Goal: Book appointment/travel/reservation

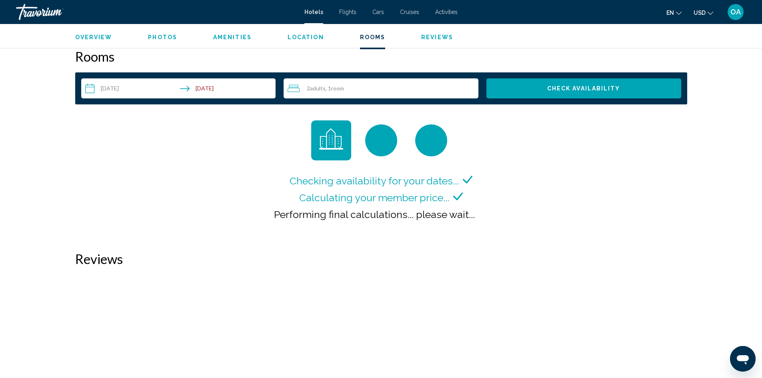
scroll to position [976, 0]
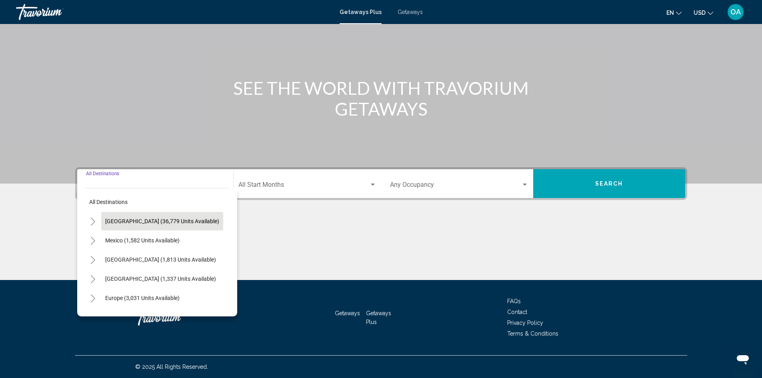
click at [176, 220] on span "United States (36,779 units available)" at bounding box center [162, 221] width 114 height 6
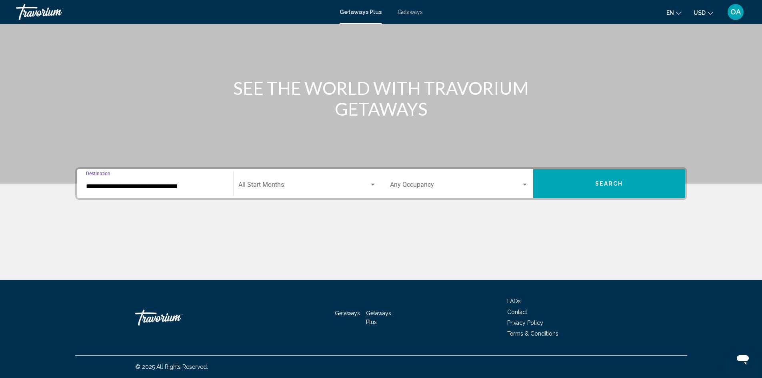
click at [184, 186] on input "**********" at bounding box center [155, 186] width 138 height 7
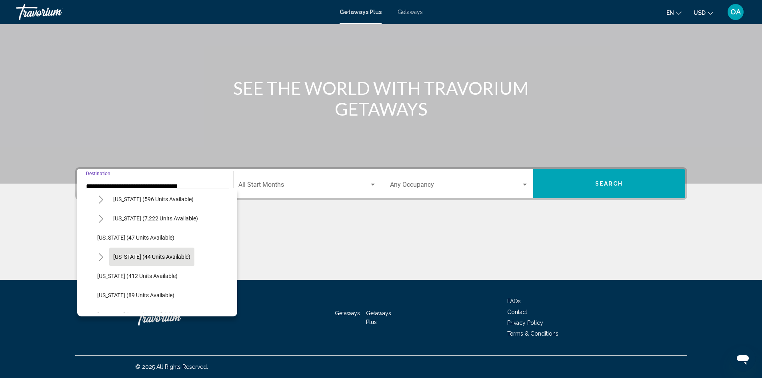
scroll to position [80, 0]
click at [138, 239] on span "Florida (7,222 units available)" at bounding box center [155, 237] width 85 height 6
type input "**********"
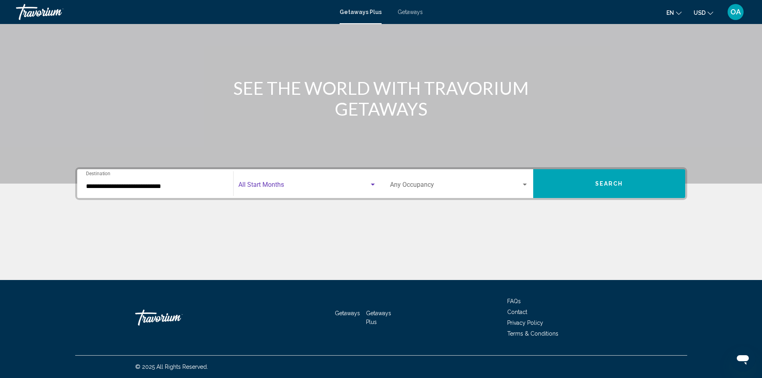
click at [375, 189] on div "Search widget" at bounding box center [308, 186] width 138 height 7
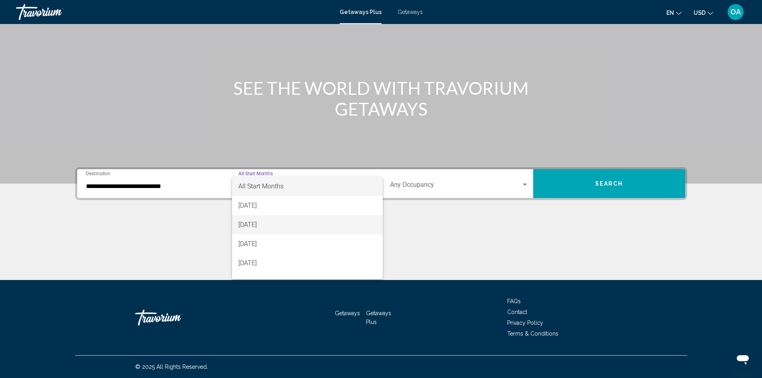
click at [307, 222] on span "[DATE]" at bounding box center [308, 224] width 138 height 19
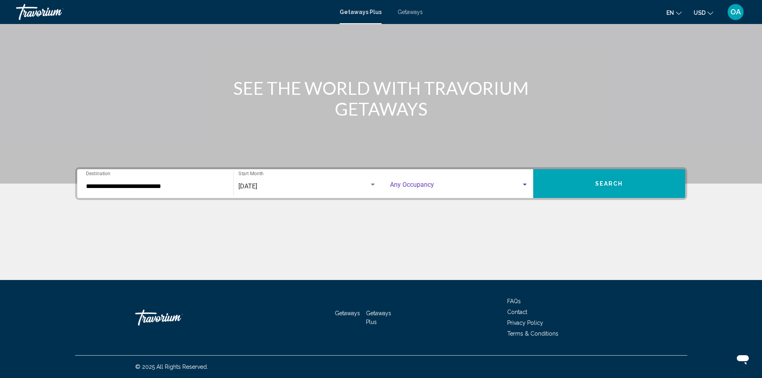
click at [528, 184] on div "Search widget" at bounding box center [524, 185] width 7 height 6
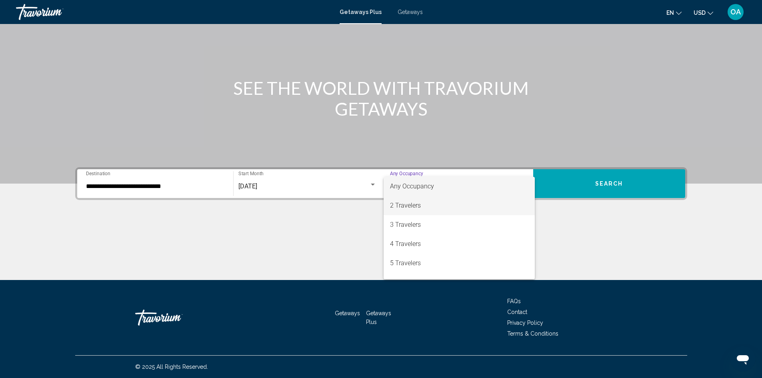
click at [456, 204] on span "2 Travelers" at bounding box center [459, 205] width 138 height 19
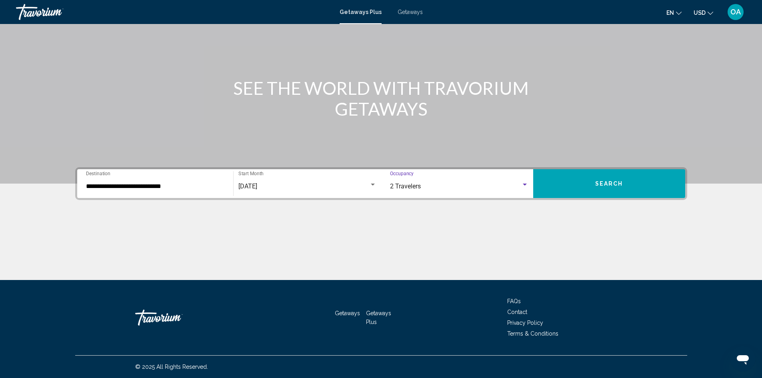
click at [621, 175] on button "Search" at bounding box center [609, 183] width 152 height 29
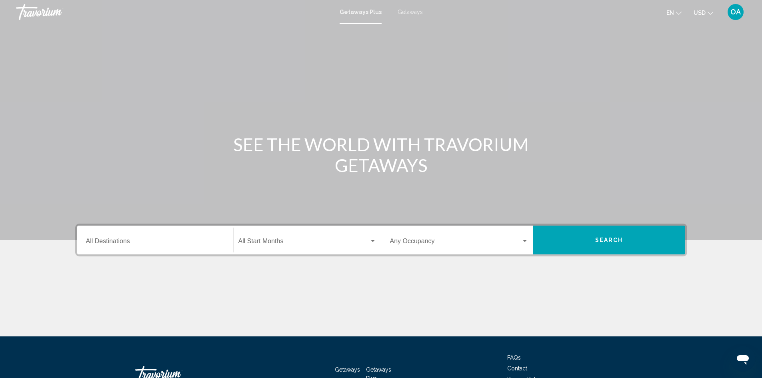
scroll to position [40, 0]
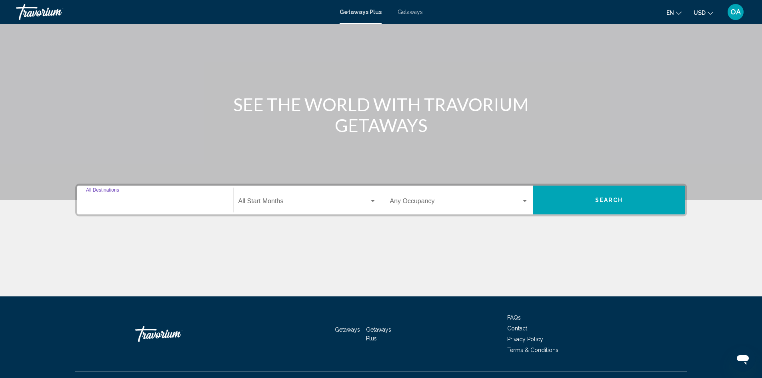
click at [120, 203] on input "Destination All Destinations" at bounding box center [155, 202] width 138 height 7
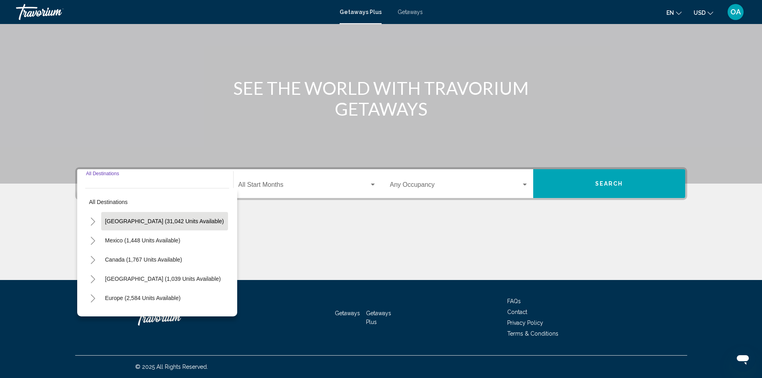
click at [132, 218] on span "[GEOGRAPHIC_DATA] (31,042 units available)" at bounding box center [164, 221] width 119 height 6
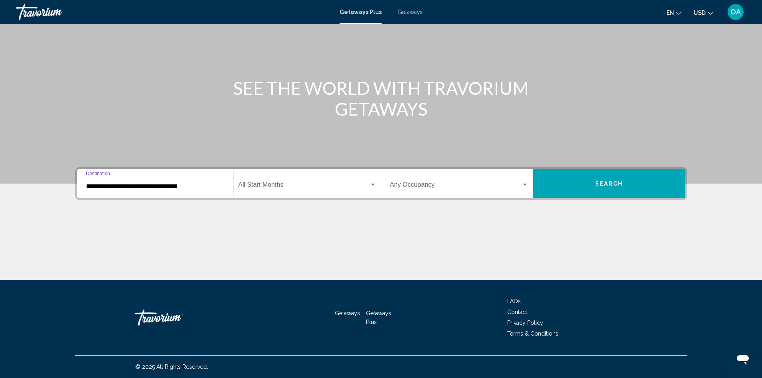
click at [214, 186] on input "**********" at bounding box center [155, 186] width 138 height 7
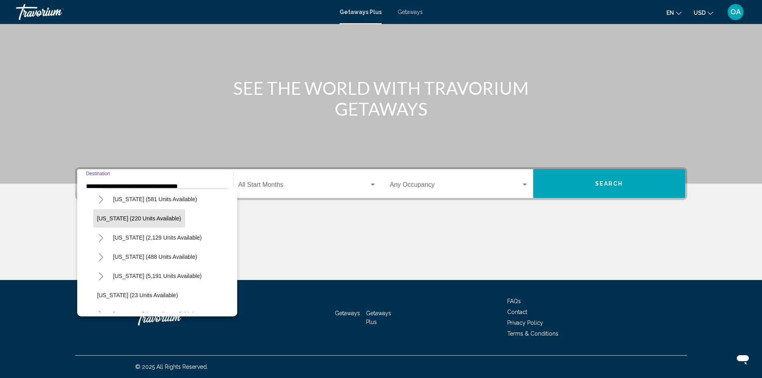
scroll to position [80, 0]
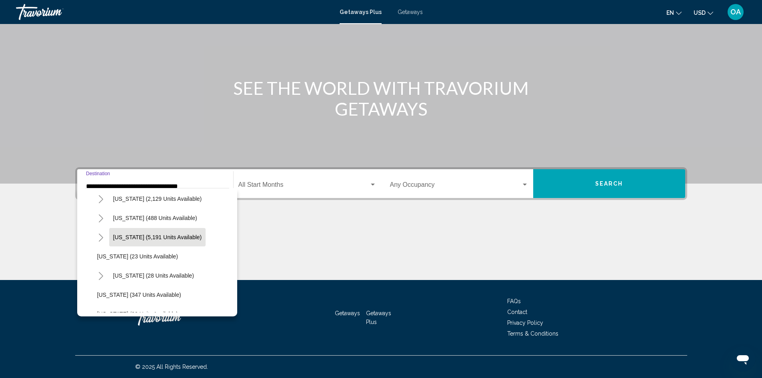
click at [158, 235] on span "[US_STATE] (5,191 units available)" at bounding box center [157, 237] width 89 height 6
type input "**********"
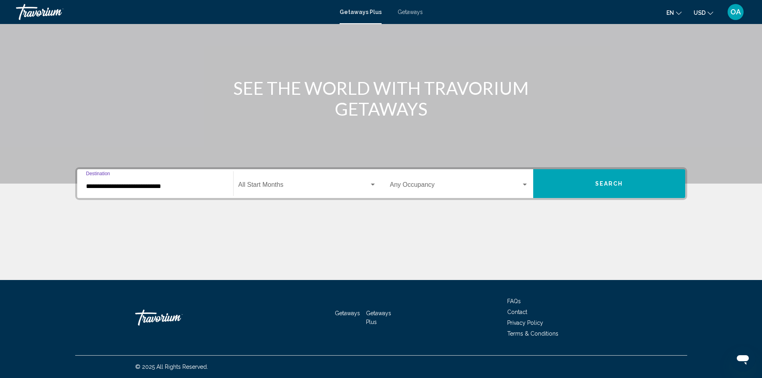
click at [361, 187] on span "Search widget" at bounding box center [304, 186] width 131 height 7
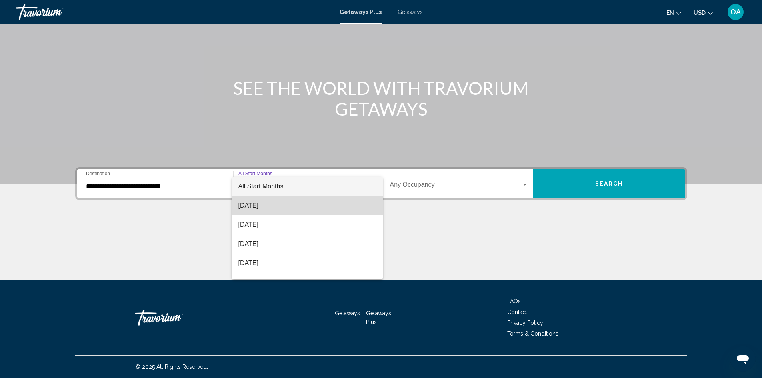
click at [329, 206] on span "[DATE]" at bounding box center [308, 205] width 138 height 19
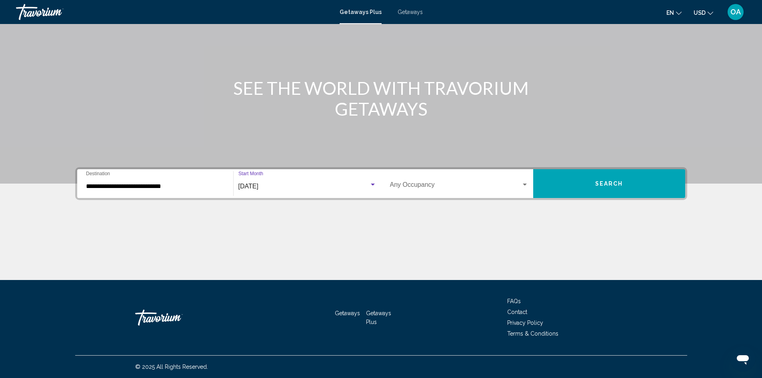
click at [510, 194] on div "Occupancy Any Occupancy" at bounding box center [459, 183] width 138 height 25
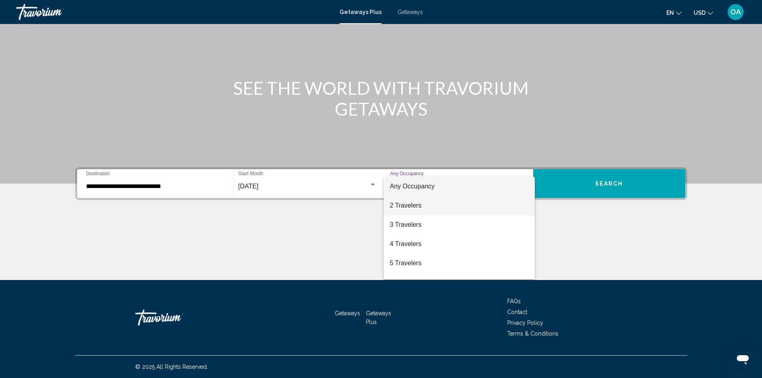
click at [493, 207] on span "2 Travelers" at bounding box center [459, 205] width 138 height 19
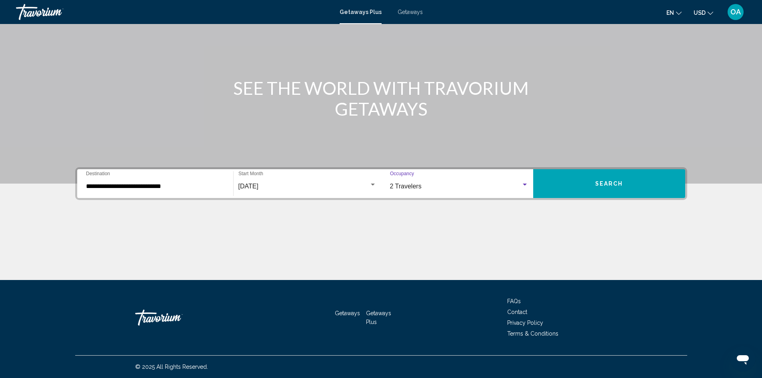
click at [601, 187] on button "Search" at bounding box center [609, 183] width 152 height 29
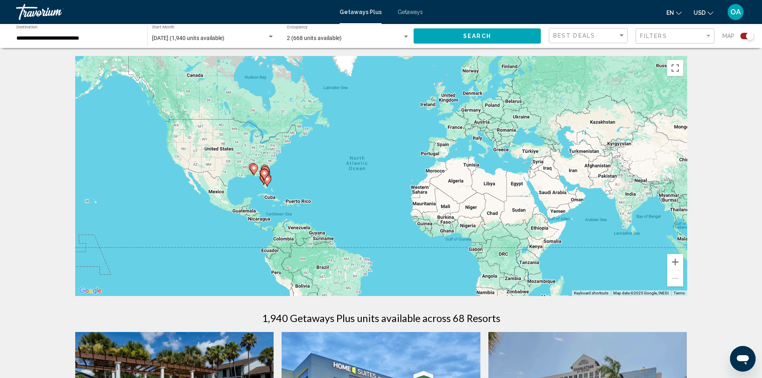
click at [261, 176] on gmp-advanced-marker "Main content" at bounding box center [265, 175] width 8 height 12
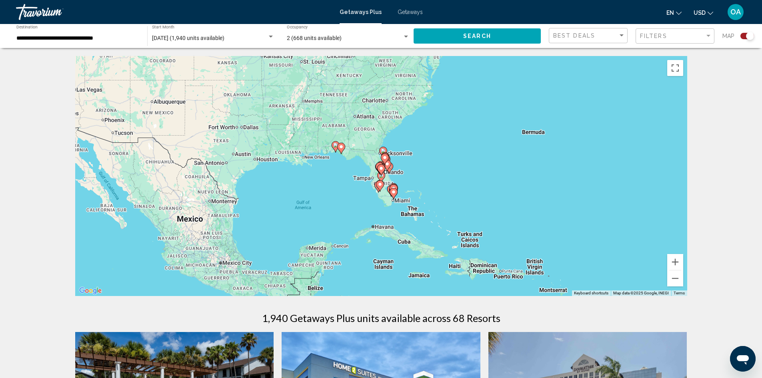
click at [395, 192] on image "Main content" at bounding box center [393, 192] width 5 height 5
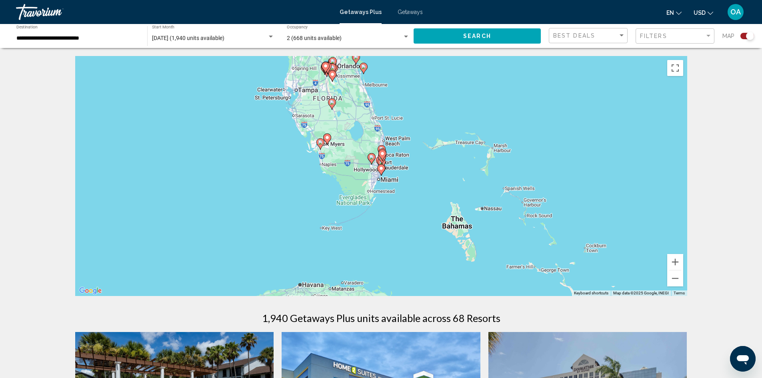
click at [379, 174] on gmp-advanced-marker "Main content" at bounding box center [381, 170] width 8 height 12
type input "**********"
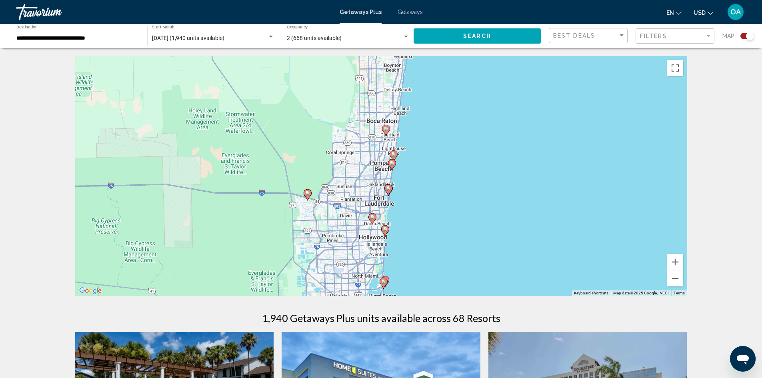
drag, startPoint x: 473, startPoint y: 132, endPoint x: 475, endPoint y: 246, distance: 114.1
click at [475, 246] on div "To activate drag with keyboard, press Alt + Enter. Once in keyboard drag state,…" at bounding box center [381, 176] width 612 height 240
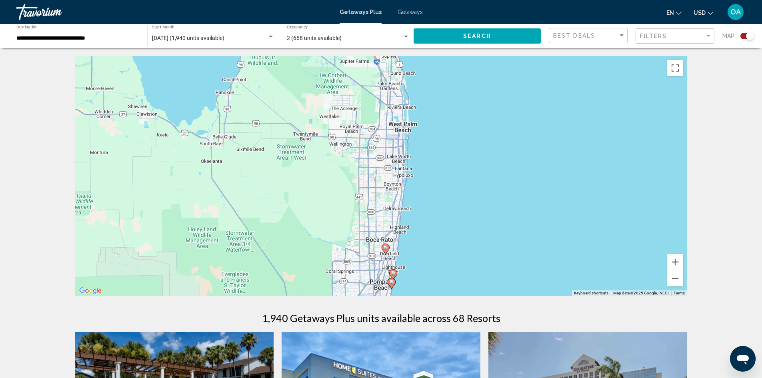
drag, startPoint x: 447, startPoint y: 138, endPoint x: 448, endPoint y: 263, distance: 124.9
click at [446, 262] on div "To activate drag with keyboard, press Alt + Enter. Once in keyboard drag state,…" at bounding box center [381, 176] width 612 height 240
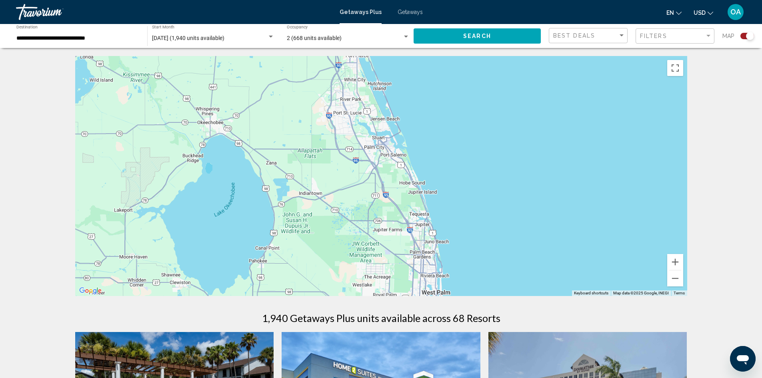
drag, startPoint x: 443, startPoint y: 149, endPoint x: 485, endPoint y: 323, distance: 178.3
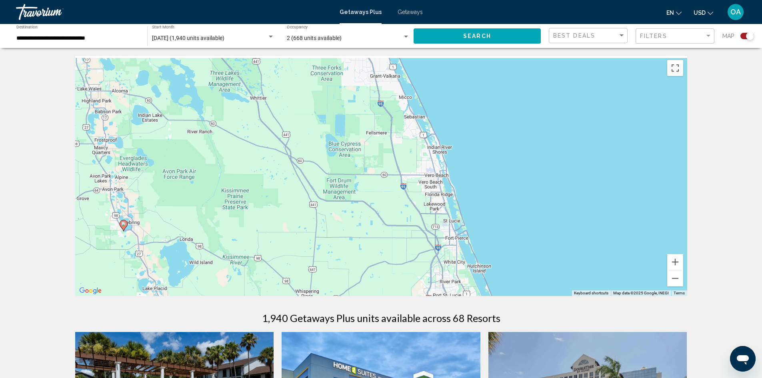
drag, startPoint x: 448, startPoint y: 200, endPoint x: 537, endPoint y: 372, distance: 192.8
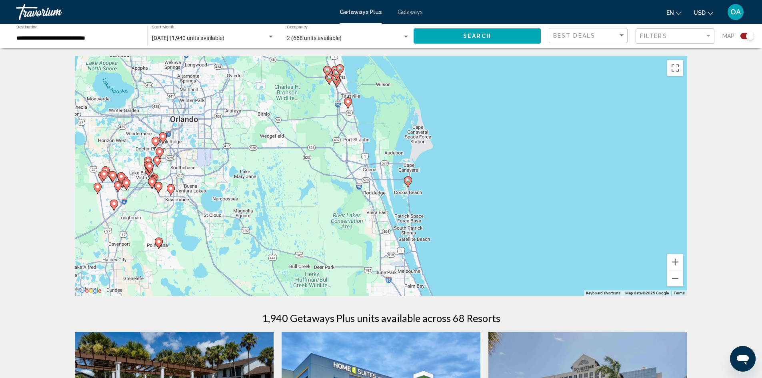
drag, startPoint x: 466, startPoint y: 158, endPoint x: 498, endPoint y: 397, distance: 241.4
click at [498, 378] on html "**********" at bounding box center [381, 189] width 762 height 378
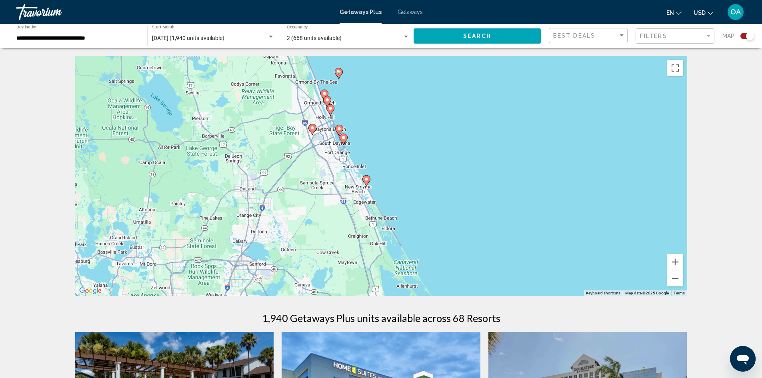
drag, startPoint x: 449, startPoint y: 142, endPoint x: 490, endPoint y: 376, distance: 237.7
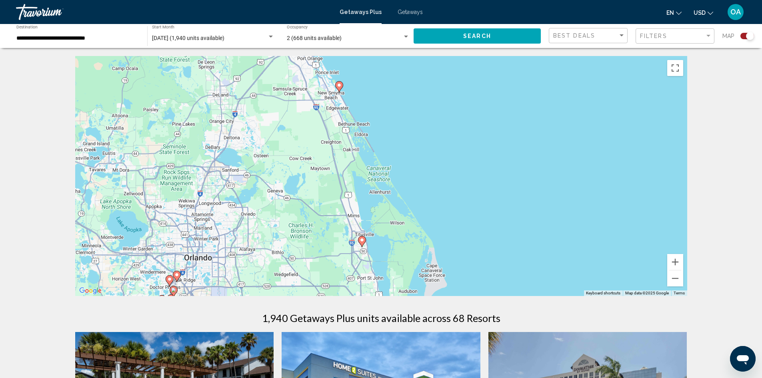
drag, startPoint x: 360, startPoint y: 109, endPoint x: 333, endPoint y: 16, distance: 97.0
click at [333, 16] on div "**********" at bounding box center [381, 189] width 762 height 378
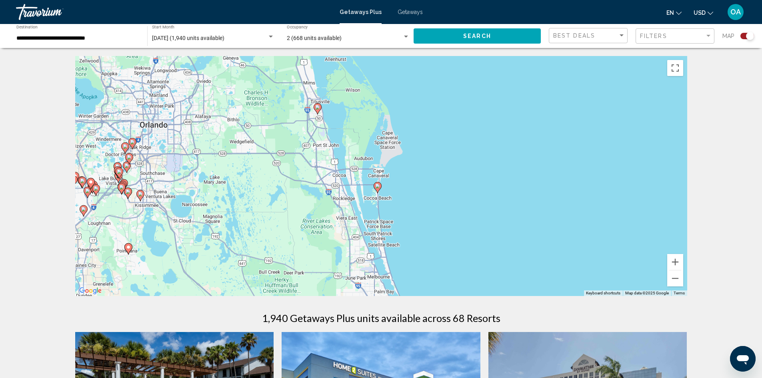
drag, startPoint x: 447, startPoint y: 215, endPoint x: 403, endPoint y: 83, distance: 139.3
click at [403, 83] on div "To activate drag with keyboard, press Alt + Enter. Once in keyboard drag state,…" at bounding box center [381, 176] width 612 height 240
click at [377, 190] on icon "Main content" at bounding box center [377, 187] width 7 height 10
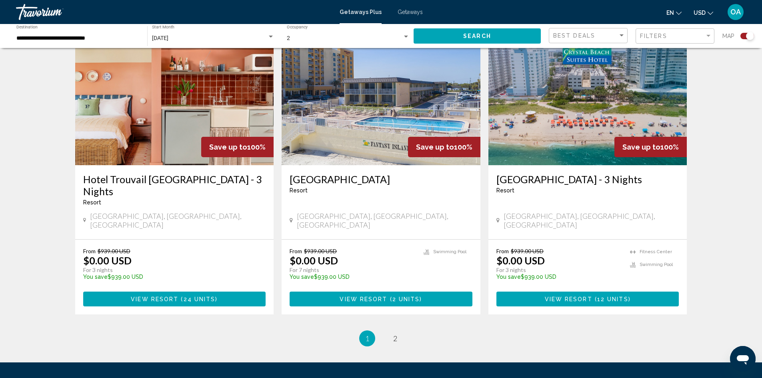
scroll to position [1201, 0]
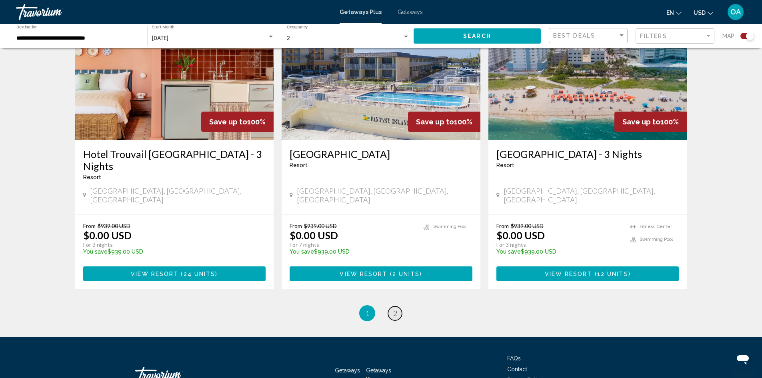
click at [394, 309] on span "2" at bounding box center [395, 313] width 4 height 9
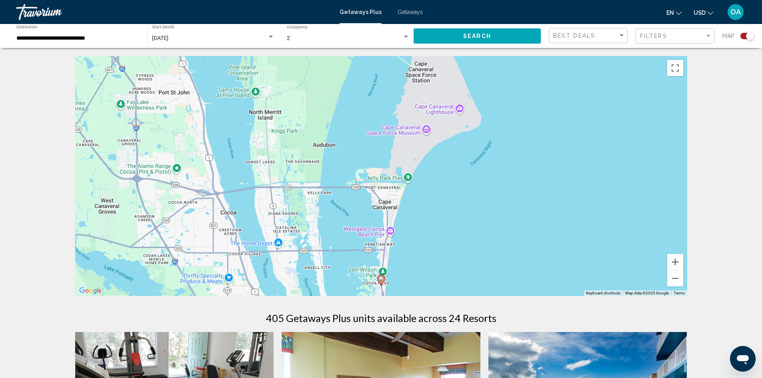
scroll to position [120, 0]
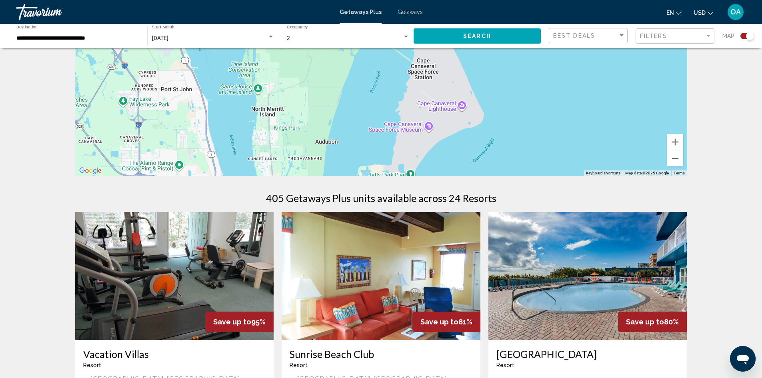
drag, startPoint x: 447, startPoint y: 193, endPoint x: 453, endPoint y: 167, distance: 26.2
click at [453, 167] on div "To activate drag with keyboard, press Alt + Enter. Once in keyboard drag state,…" at bounding box center [381, 56] width 612 height 240
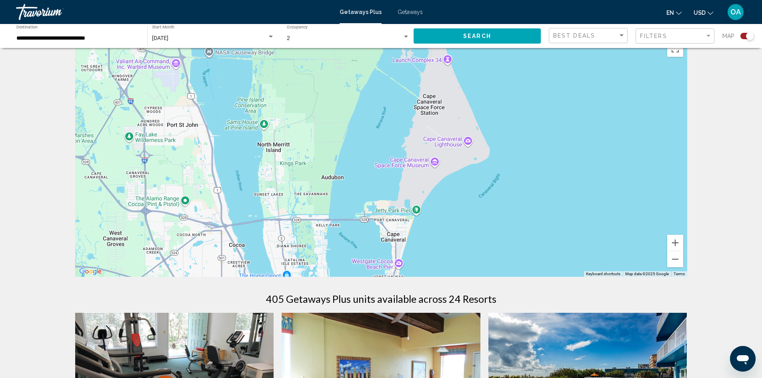
scroll to position [0, 0]
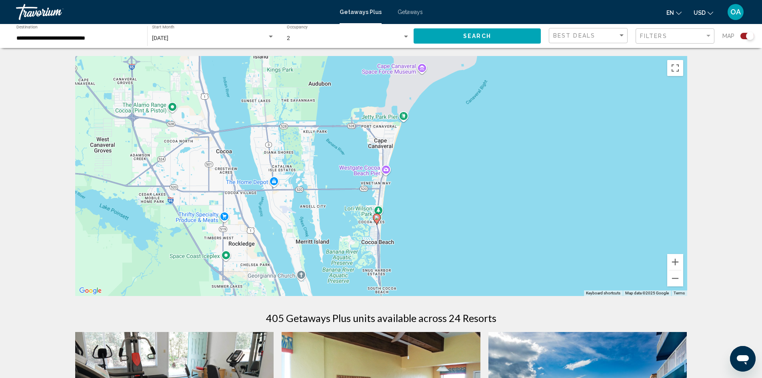
drag, startPoint x: 510, startPoint y: 204, endPoint x: 484, endPoint y: 112, distance: 95.3
click at [497, 86] on div "To activate drag with keyboard, press Alt + Enter. Once in keyboard drag state,…" at bounding box center [381, 176] width 612 height 240
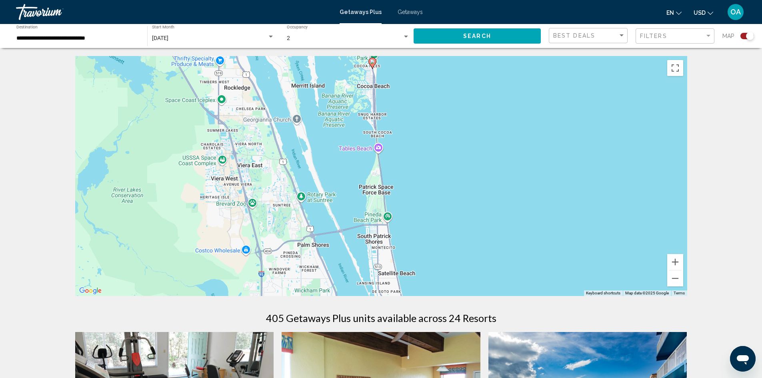
drag, startPoint x: 460, startPoint y: 234, endPoint x: 456, endPoint y: 85, distance: 148.9
click at [456, 85] on div "To activate drag with keyboard, press Alt + Enter. Once in keyboard drag state,…" at bounding box center [381, 176] width 612 height 240
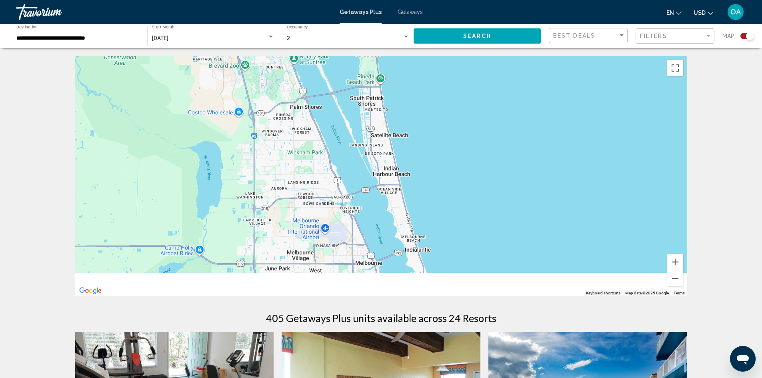
drag, startPoint x: 464, startPoint y: 236, endPoint x: 456, endPoint y: 88, distance: 148.3
click at [456, 88] on div "To activate drag with keyboard, press Alt + Enter. Once in keyboard drag state,…" at bounding box center [381, 176] width 612 height 240
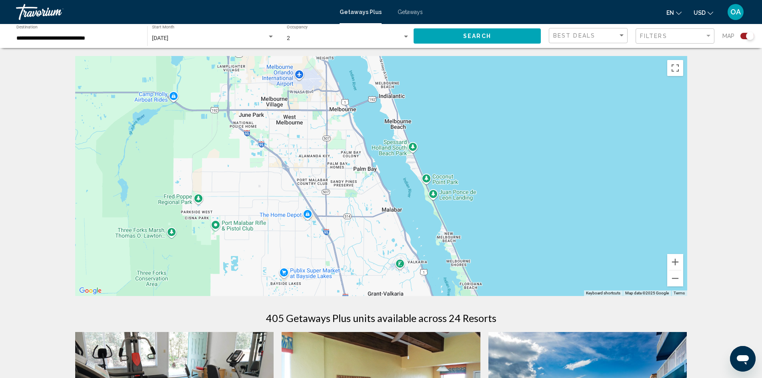
drag, startPoint x: 467, startPoint y: 245, endPoint x: 441, endPoint y: 104, distance: 142.8
click at [441, 104] on div "Main content" at bounding box center [381, 176] width 612 height 240
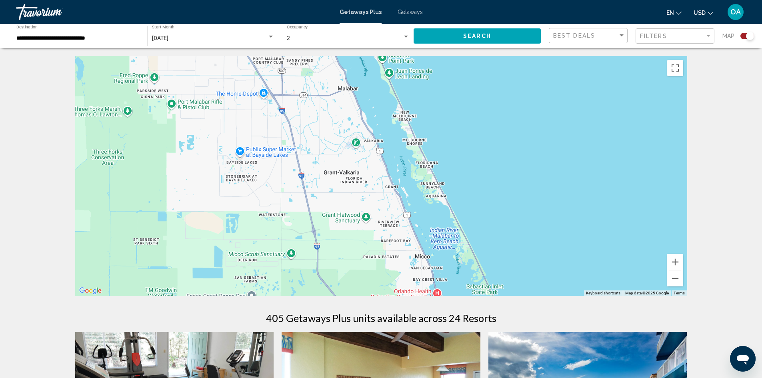
drag, startPoint x: 486, startPoint y: 259, endPoint x: 442, endPoint y: 136, distance: 130.7
click at [442, 136] on div "Main content" at bounding box center [381, 176] width 612 height 240
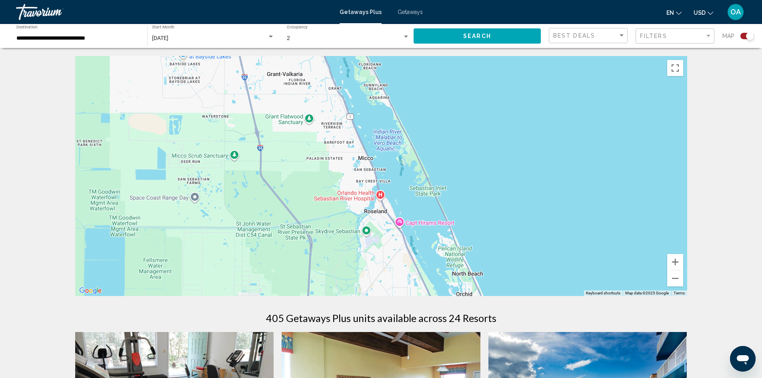
drag, startPoint x: 526, startPoint y: 253, endPoint x: 469, endPoint y: 154, distance: 113.7
click at [469, 154] on div "Main content" at bounding box center [381, 176] width 612 height 240
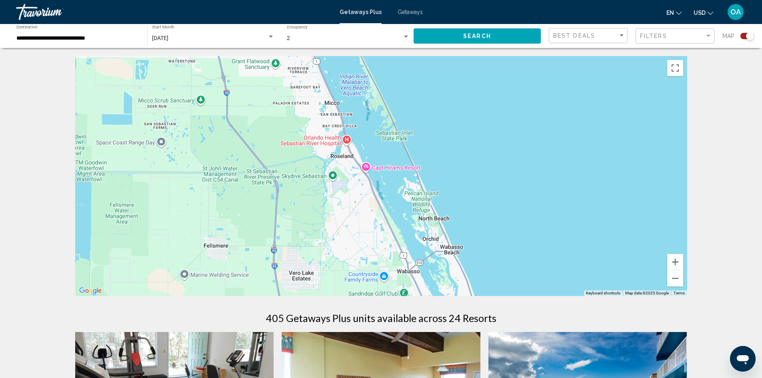
drag, startPoint x: 543, startPoint y: 249, endPoint x: 507, endPoint y: 189, distance: 68.9
click at [507, 189] on div "Main content" at bounding box center [381, 176] width 612 height 240
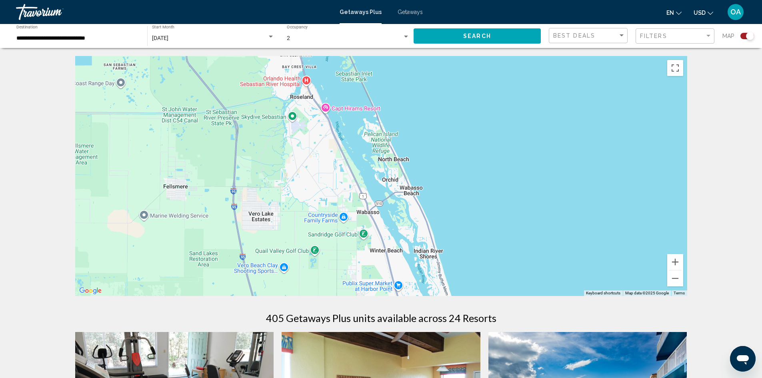
drag, startPoint x: 514, startPoint y: 264, endPoint x: 474, endPoint y: 202, distance: 73.5
click at [474, 202] on div "Main content" at bounding box center [381, 176] width 612 height 240
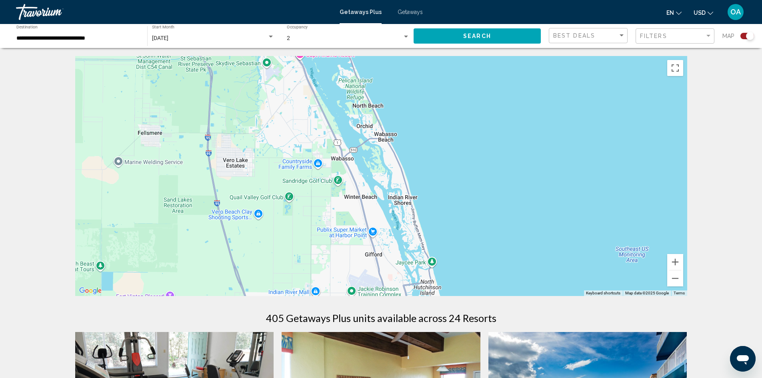
drag, startPoint x: 508, startPoint y: 261, endPoint x: 483, endPoint y: 208, distance: 58.0
click at [483, 208] on div "Main content" at bounding box center [381, 176] width 612 height 240
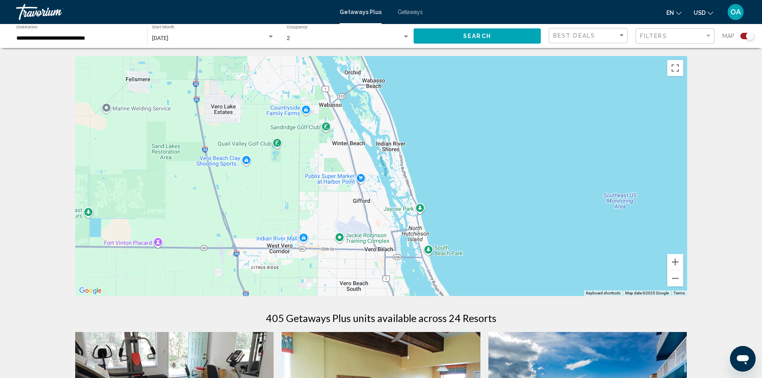
drag, startPoint x: 494, startPoint y: 266, endPoint x: 482, endPoint y: 207, distance: 60.1
click at [482, 207] on div "Main content" at bounding box center [381, 176] width 612 height 240
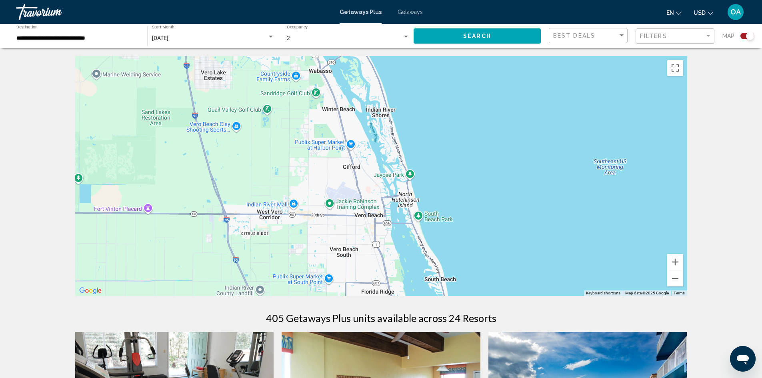
drag, startPoint x: 487, startPoint y: 255, endPoint x: 474, endPoint y: 210, distance: 47.4
click at [474, 212] on div "Main content" at bounding box center [381, 176] width 612 height 240
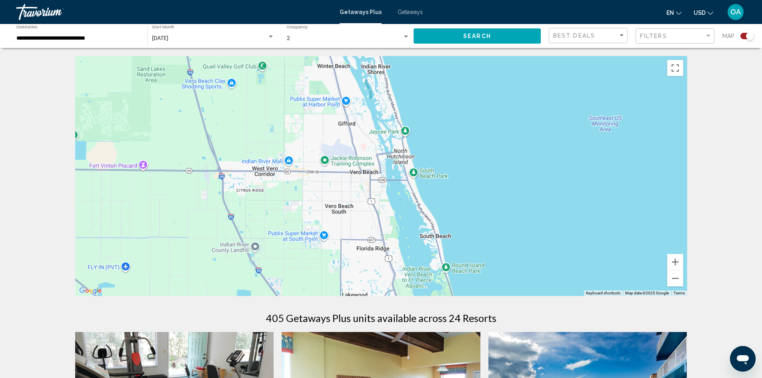
drag, startPoint x: 504, startPoint y: 269, endPoint x: 501, endPoint y: 230, distance: 39.8
click at [501, 230] on div "Main content" at bounding box center [381, 176] width 612 height 240
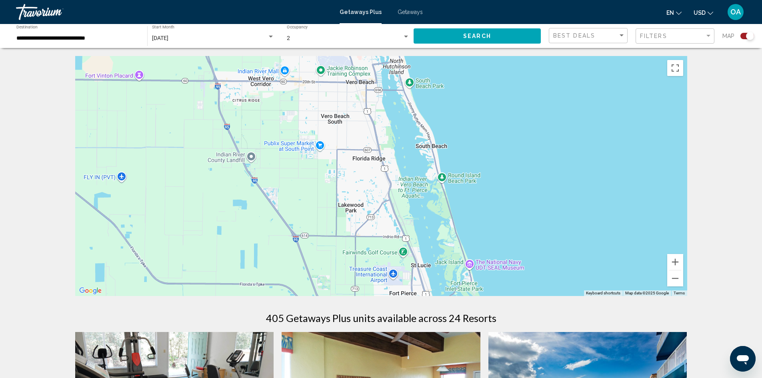
drag, startPoint x: 531, startPoint y: 254, endPoint x: 523, endPoint y: 123, distance: 131.1
click at [523, 123] on div "Main content" at bounding box center [381, 176] width 612 height 240
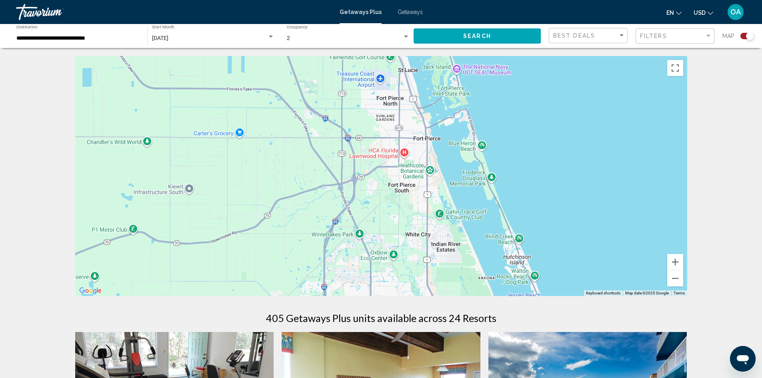
drag, startPoint x: 517, startPoint y: 269, endPoint x: 509, endPoint y: 124, distance: 145.1
click at [509, 118] on div "Main content" at bounding box center [381, 176] width 612 height 240
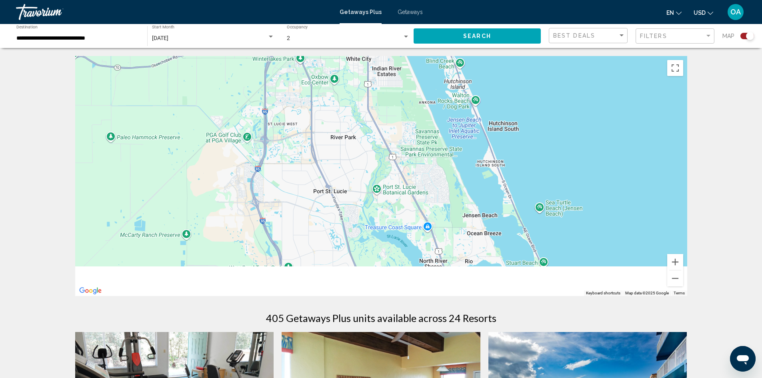
drag, startPoint x: 598, startPoint y: 264, endPoint x: 536, endPoint y: 82, distance: 192.2
click at [536, 82] on div "Main content" at bounding box center [381, 176] width 612 height 240
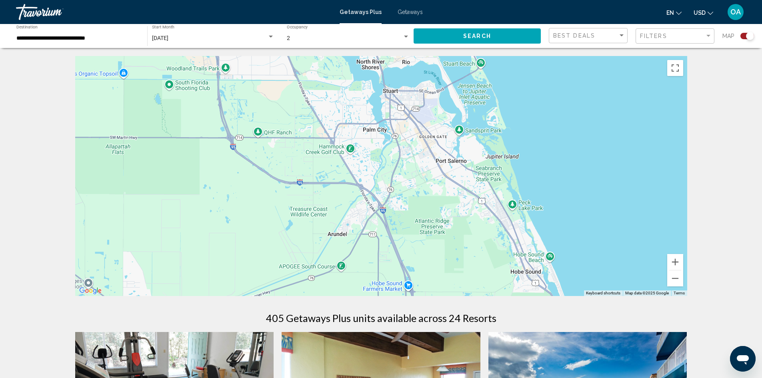
drag, startPoint x: 613, startPoint y: 262, endPoint x: 552, endPoint y: 74, distance: 197.7
click at [552, 74] on div "Main content" at bounding box center [381, 176] width 612 height 240
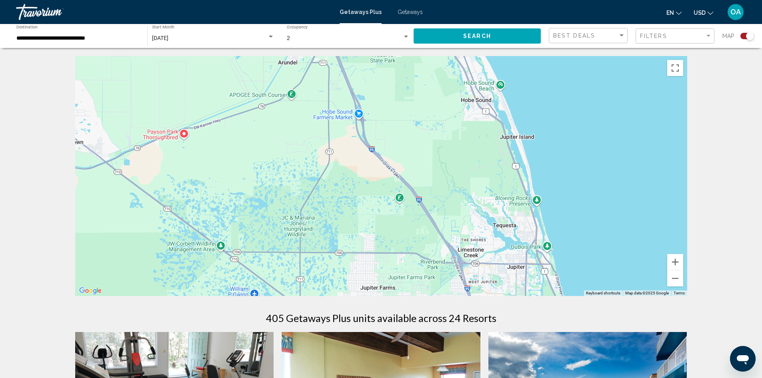
drag, startPoint x: 591, startPoint y: 233, endPoint x: 548, endPoint y: 85, distance: 154.7
click at [543, 66] on div "Main content" at bounding box center [381, 176] width 612 height 240
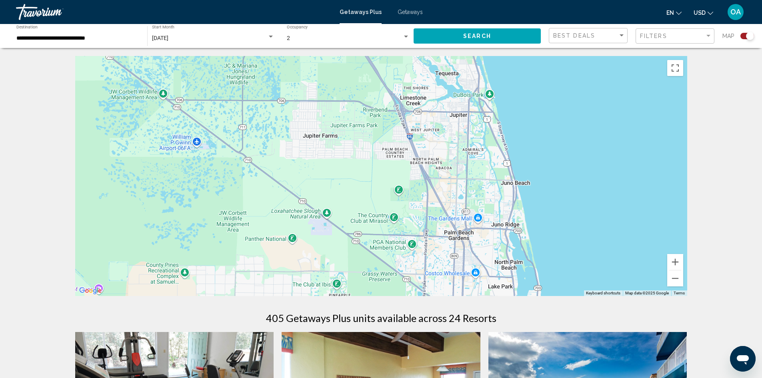
drag, startPoint x: 610, startPoint y: 249, endPoint x: 552, endPoint y: 109, distance: 151.1
click at [552, 97] on div "Main content" at bounding box center [381, 176] width 612 height 240
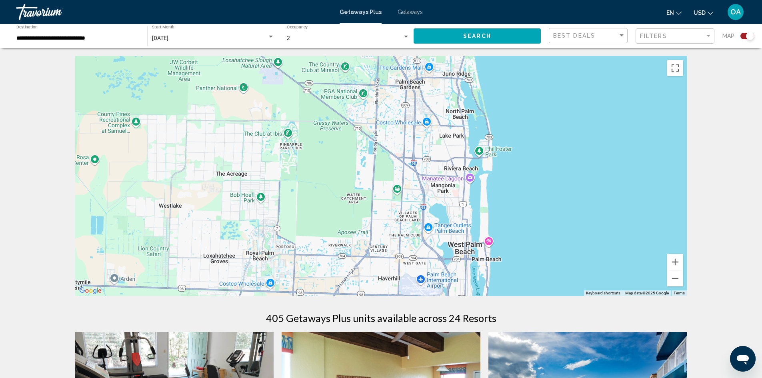
drag, startPoint x: 590, startPoint y: 251, endPoint x: 542, endPoint y: 98, distance: 160.2
click at [542, 98] on div "Main content" at bounding box center [381, 176] width 612 height 240
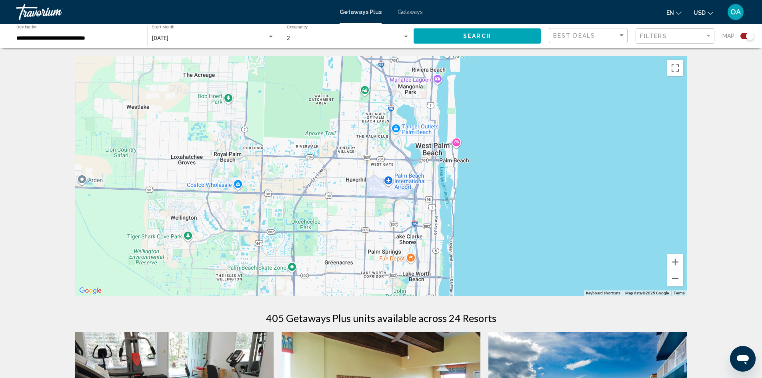
drag, startPoint x: 547, startPoint y: 271, endPoint x: 514, endPoint y: 167, distance: 109.3
click at [514, 167] on div "Main content" at bounding box center [381, 176] width 612 height 240
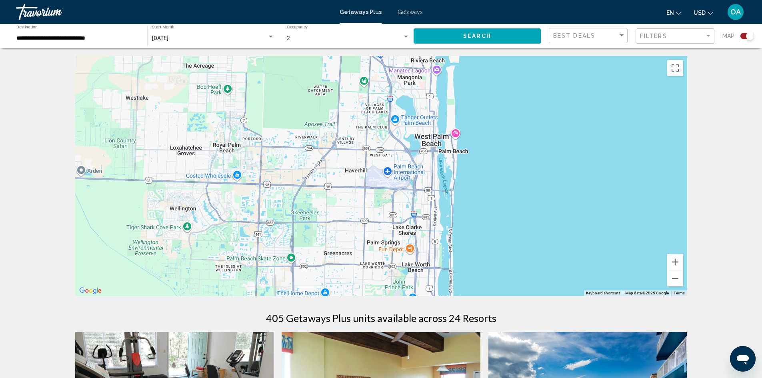
click at [455, 134] on div "Main content" at bounding box center [381, 176] width 612 height 240
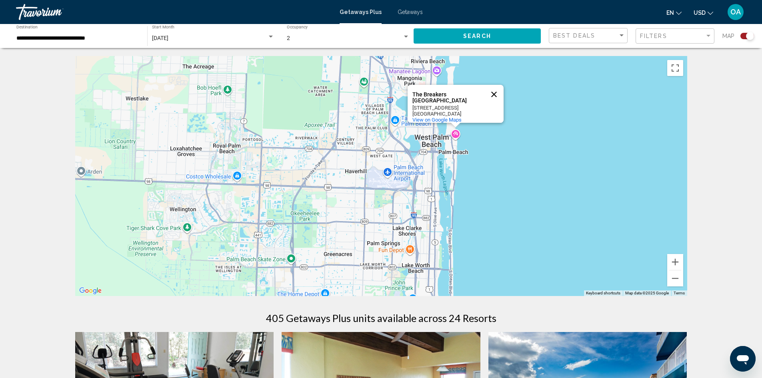
click at [496, 88] on button "Close" at bounding box center [494, 94] width 19 height 19
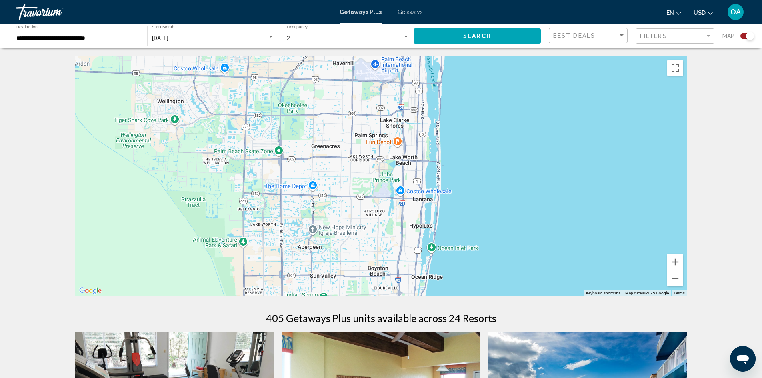
drag, startPoint x: 484, startPoint y: 219, endPoint x: 473, endPoint y: 108, distance: 111.8
click at [471, 109] on div "Main content" at bounding box center [381, 176] width 612 height 240
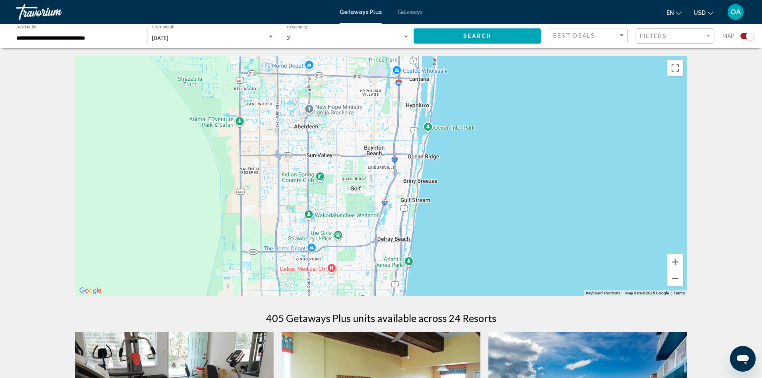
drag, startPoint x: 486, startPoint y: 245, endPoint x: 483, endPoint y: 122, distance: 122.9
click at [483, 122] on div "Main content" at bounding box center [381, 176] width 612 height 240
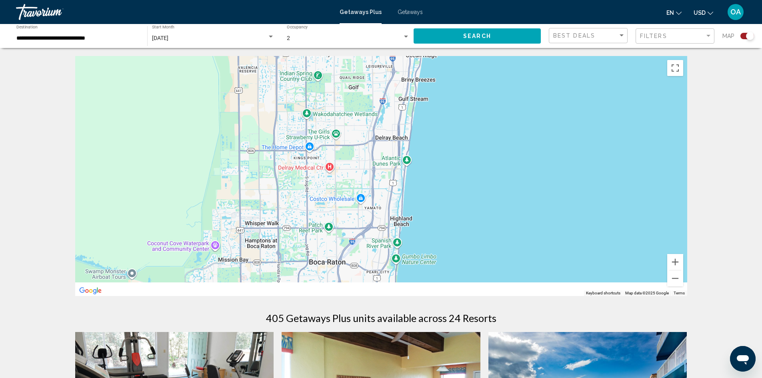
drag, startPoint x: 481, startPoint y: 245, endPoint x: 479, endPoint y: 128, distance: 116.5
click at [479, 127] on div "Main content" at bounding box center [381, 176] width 612 height 240
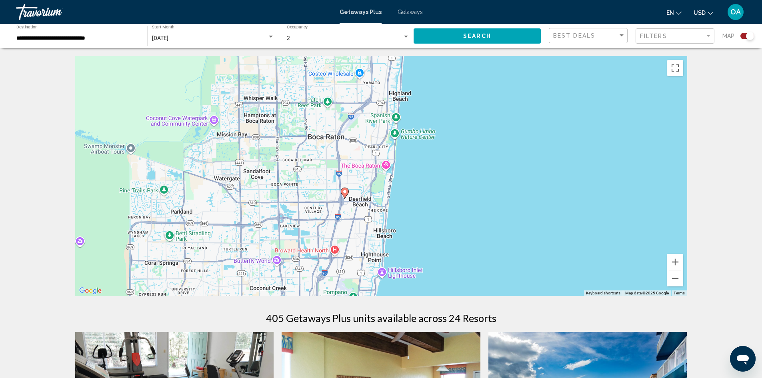
drag, startPoint x: 472, startPoint y: 233, endPoint x: 472, endPoint y: 114, distance: 118.1
click at [472, 113] on div "To activate drag with keyboard, press Alt + Enter. Once in keyboard drag state,…" at bounding box center [381, 176] width 612 height 240
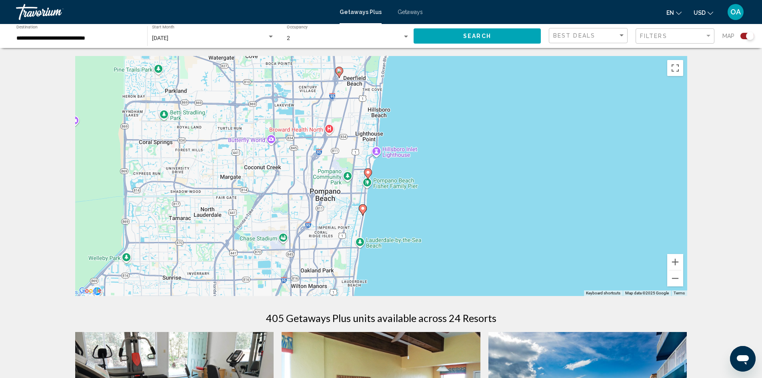
drag, startPoint x: 459, startPoint y: 243, endPoint x: 453, endPoint y: 139, distance: 104.6
click at [453, 139] on div "To activate drag with keyboard, press Alt + Enter. Once in keyboard drag state,…" at bounding box center [381, 176] width 612 height 240
click at [365, 170] on icon "Main content" at bounding box center [368, 173] width 8 height 11
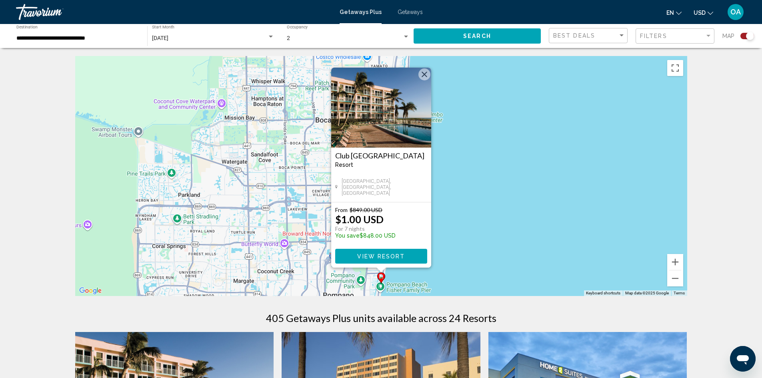
click at [422, 74] on button "Close" at bounding box center [425, 74] width 12 height 12
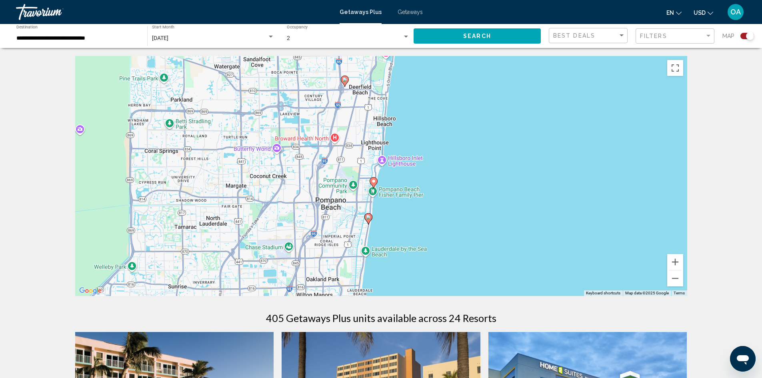
drag, startPoint x: 455, startPoint y: 204, endPoint x: 449, endPoint y: 105, distance: 99.9
click at [449, 105] on div "To activate drag with keyboard, press Alt + Enter. Once in keyboard drag state,…" at bounding box center [381, 176] width 612 height 240
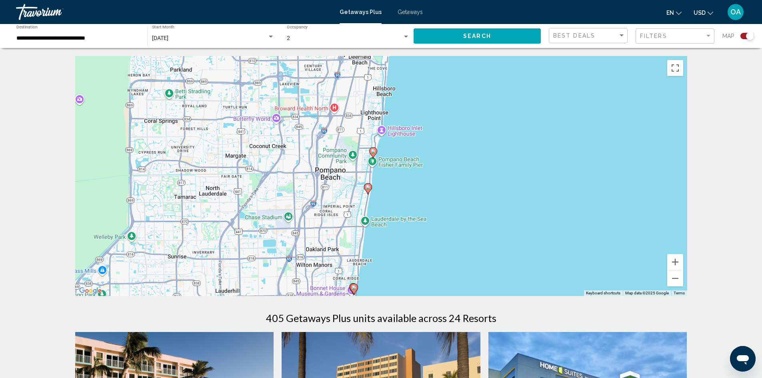
drag, startPoint x: 461, startPoint y: 208, endPoint x: 449, endPoint y: 162, distance: 46.9
click at [461, 154] on div "To activate drag with keyboard, press Alt + Enter. Once in keyboard drag state,…" at bounding box center [381, 176] width 612 height 240
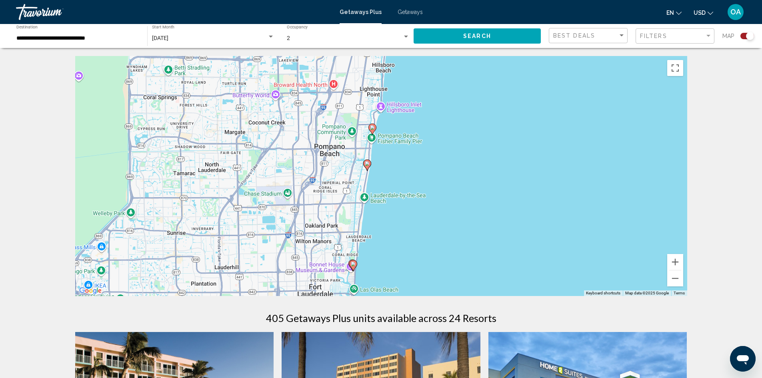
click at [368, 166] on icon "Main content" at bounding box center [366, 165] width 7 height 10
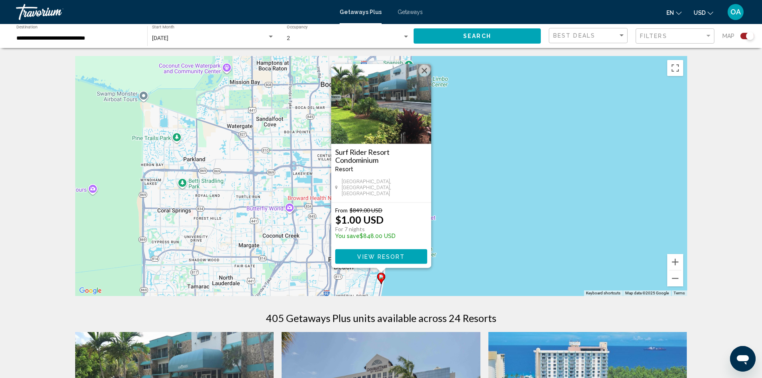
click at [423, 72] on button "Close" at bounding box center [425, 71] width 12 height 12
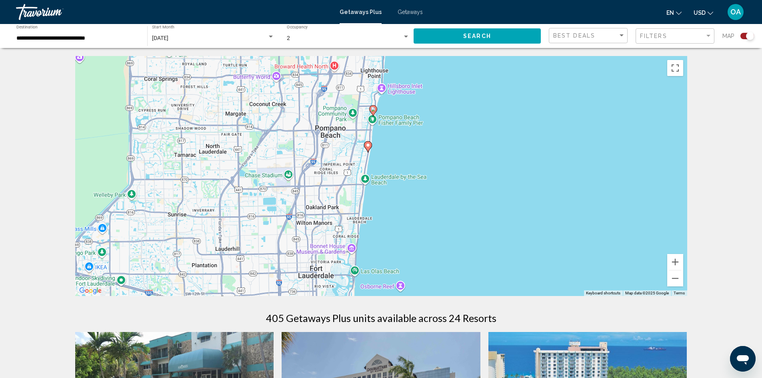
drag, startPoint x: 458, startPoint y: 249, endPoint x: 445, endPoint y: 117, distance: 133.2
click at [445, 117] on div "To activate drag with keyboard, press Alt + Enter. Once in keyboard drag state,…" at bounding box center [381, 176] width 612 height 240
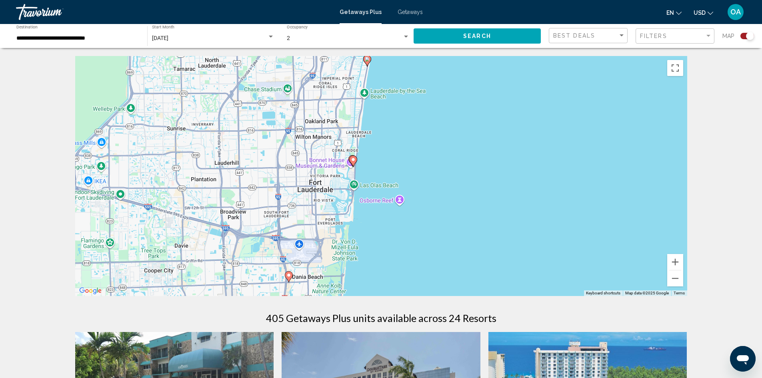
drag, startPoint x: 441, startPoint y: 246, endPoint x: 439, endPoint y: 142, distance: 104.1
click at [439, 142] on div "To activate drag with keyboard, press Alt + Enter. Once in keyboard drag state,…" at bounding box center [381, 176] width 612 height 240
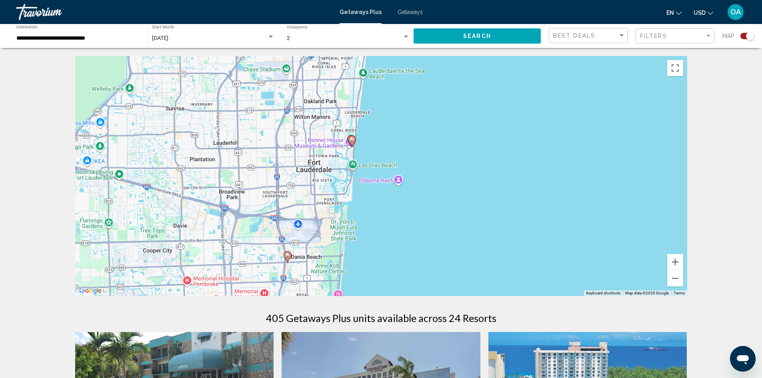
click at [351, 139] on image "Main content" at bounding box center [352, 139] width 5 height 5
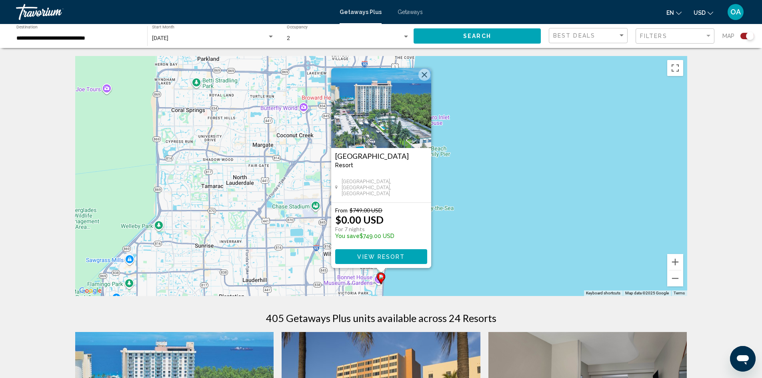
click at [427, 76] on button "Close" at bounding box center [425, 75] width 12 height 12
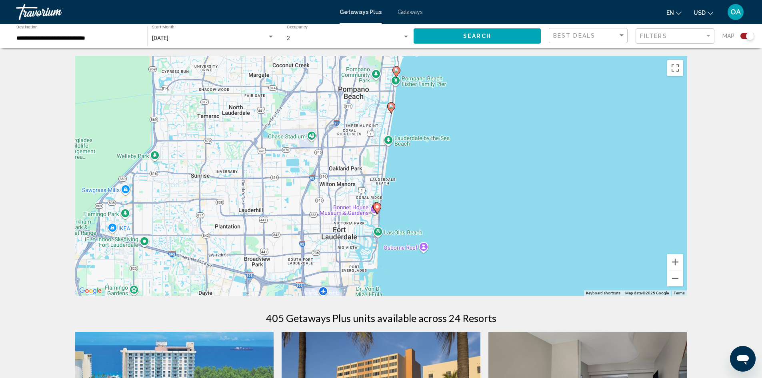
drag, startPoint x: 463, startPoint y: 236, endPoint x: 458, endPoint y: 119, distance: 117.0
click at [458, 119] on div "To activate drag with keyboard, press Alt + Enter. Once in keyboard drag state,…" at bounding box center [381, 176] width 612 height 240
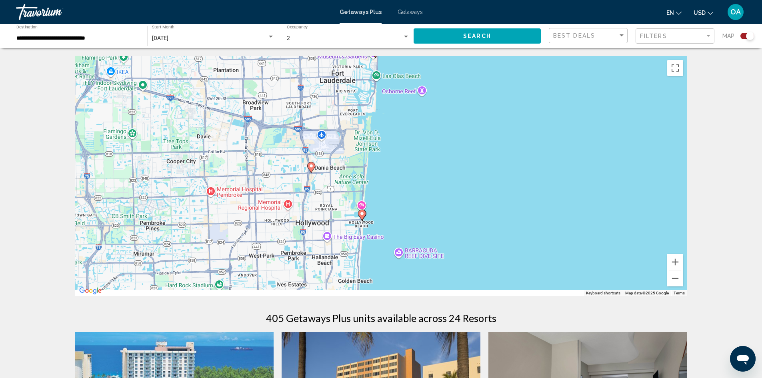
drag, startPoint x: 441, startPoint y: 258, endPoint x: 440, endPoint y: 128, distance: 129.7
click at [440, 128] on div "To activate drag with keyboard, press Alt + Enter. Once in keyboard drag state,…" at bounding box center [381, 176] width 612 height 240
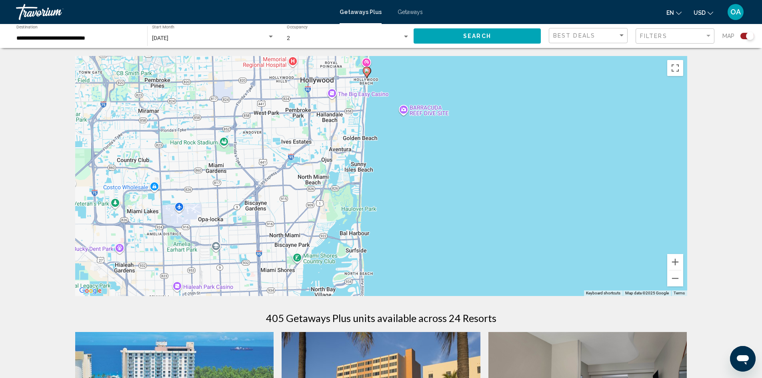
drag, startPoint x: 427, startPoint y: 269, endPoint x: 433, endPoint y: 132, distance: 136.6
click at [433, 132] on div "To activate drag with keyboard, press Alt + Enter. Once in keyboard drag state,…" at bounding box center [381, 176] width 612 height 240
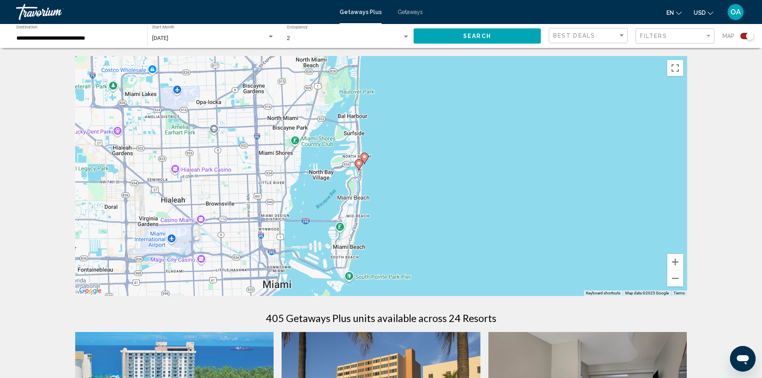
drag, startPoint x: 413, startPoint y: 256, endPoint x: 409, endPoint y: 172, distance: 83.3
click at [410, 173] on div "To activate drag with keyboard, press Alt + Enter. Once in keyboard drag state,…" at bounding box center [381, 176] width 612 height 240
click at [366, 155] on image "Main content" at bounding box center [364, 155] width 5 height 5
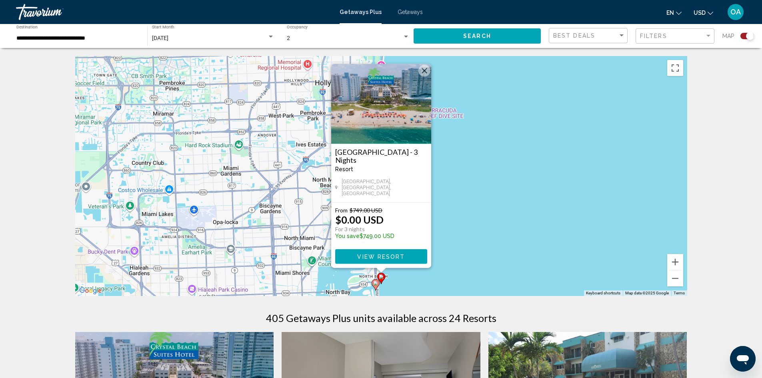
click at [424, 74] on button "Close" at bounding box center [425, 71] width 12 height 12
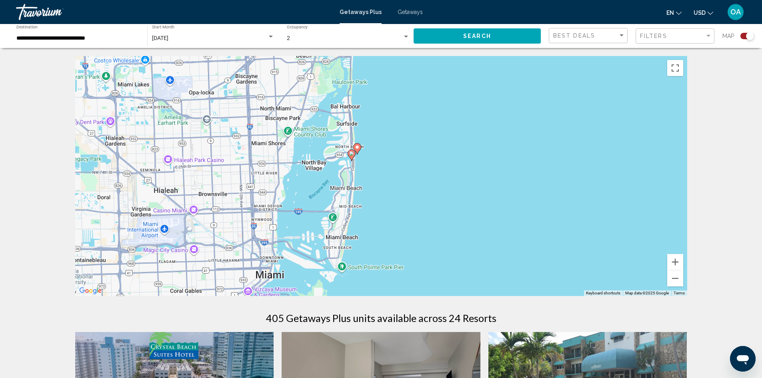
drag, startPoint x: 462, startPoint y: 216, endPoint x: 437, endPoint y: 60, distance: 158.0
click at [437, 60] on div "To activate drag with keyboard, press Alt + Enter. Once in keyboard drag state,…" at bounding box center [381, 176] width 612 height 240
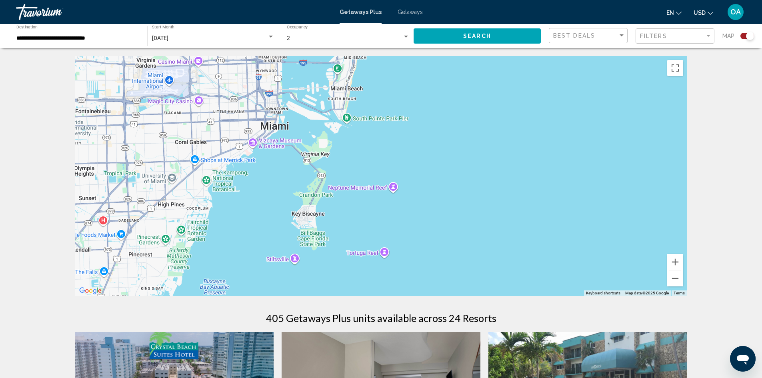
drag, startPoint x: 433, startPoint y: 259, endPoint x: 440, endPoint y: 135, distance: 124.2
click at [440, 135] on div "To activate drag with keyboard, press Alt + Enter. Once in keyboard drag state,…" at bounding box center [381, 176] width 612 height 240
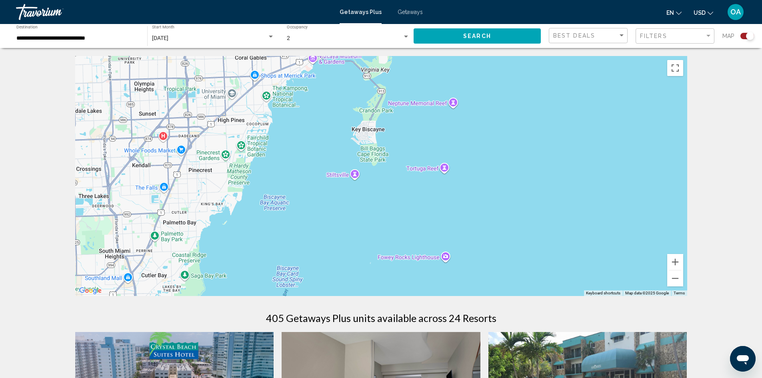
drag, startPoint x: 231, startPoint y: 261, endPoint x: 297, endPoint y: 170, distance: 112.0
click at [297, 170] on div "To activate drag with keyboard, press Alt + Enter. Once in keyboard drag state,…" at bounding box center [381, 176] width 612 height 240
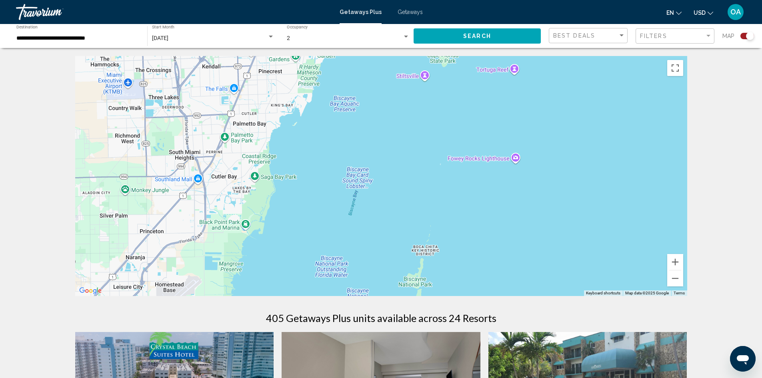
drag, startPoint x: 243, startPoint y: 276, endPoint x: 315, endPoint y: 173, distance: 125.8
click at [315, 173] on div "Main content" at bounding box center [381, 176] width 612 height 240
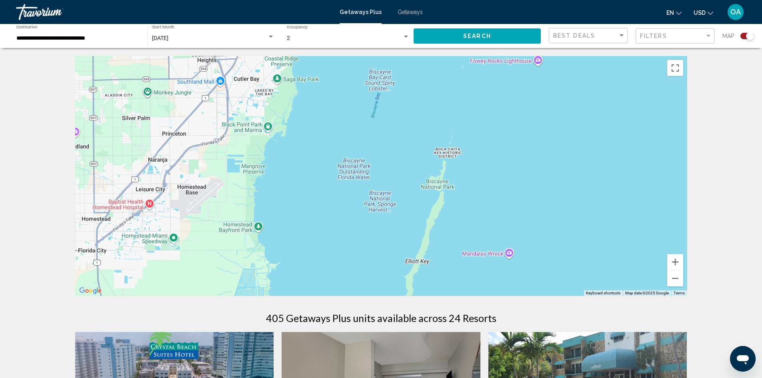
drag, startPoint x: 279, startPoint y: 227, endPoint x: 289, endPoint y: 174, distance: 54.7
click at [289, 174] on div "Main content" at bounding box center [381, 176] width 612 height 240
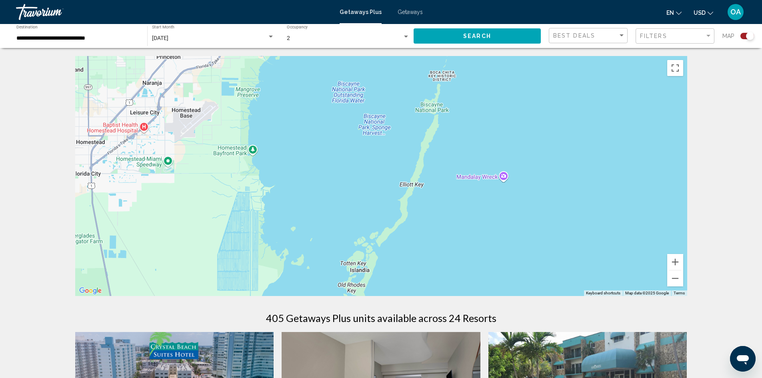
drag, startPoint x: 297, startPoint y: 250, endPoint x: 291, endPoint y: 172, distance: 78.2
click at [291, 172] on div "Main content" at bounding box center [381, 176] width 612 height 240
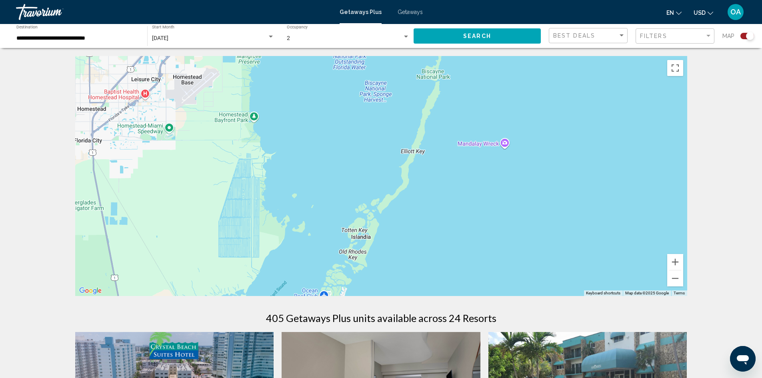
drag, startPoint x: 308, startPoint y: 250, endPoint x: 309, endPoint y: 173, distance: 76.9
click at [309, 173] on div "Main content" at bounding box center [381, 176] width 612 height 240
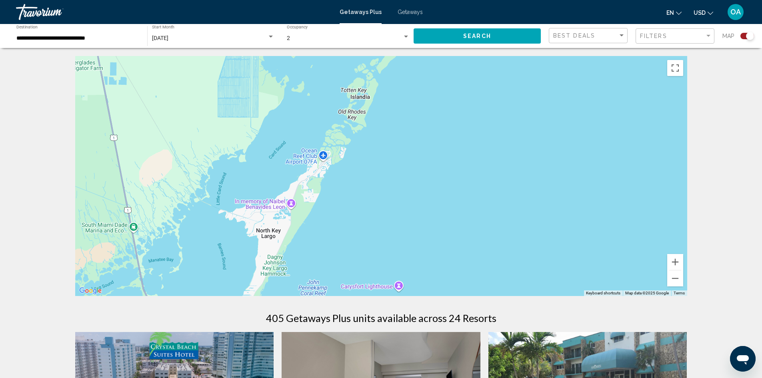
drag, startPoint x: 292, startPoint y: 279, endPoint x: 293, endPoint y: 178, distance: 100.8
click at [293, 178] on div "Main content" at bounding box center [381, 176] width 612 height 240
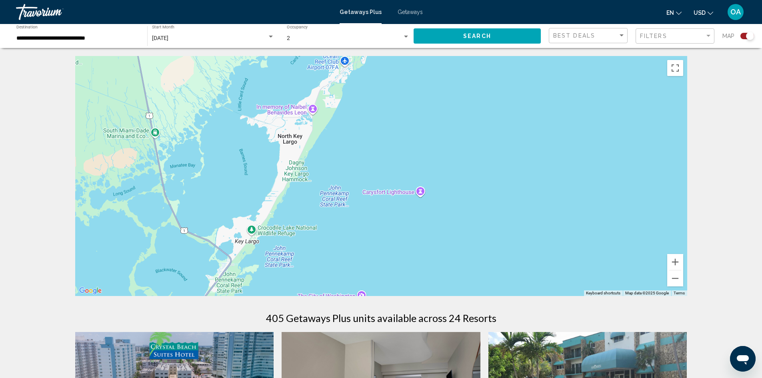
drag, startPoint x: 288, startPoint y: 269, endPoint x: 311, endPoint y: 173, distance: 98.2
click at [311, 173] on div "Main content" at bounding box center [381, 176] width 612 height 240
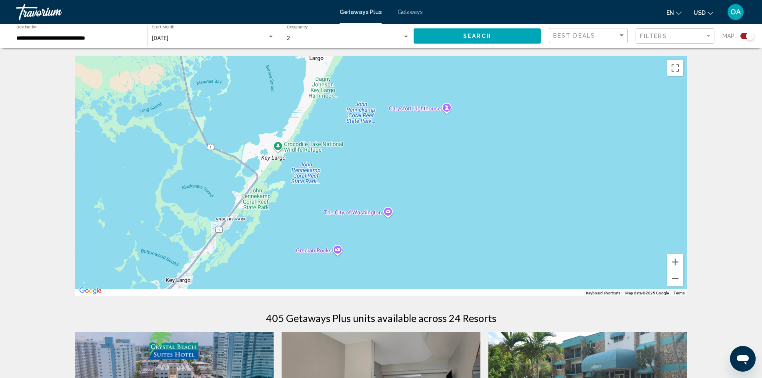
drag, startPoint x: 282, startPoint y: 262, endPoint x: 311, endPoint y: 166, distance: 100.4
click at [311, 166] on div "Main content" at bounding box center [381, 176] width 612 height 240
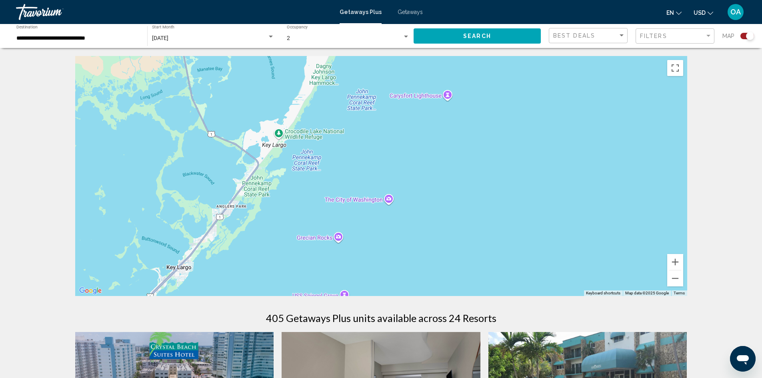
drag, startPoint x: 296, startPoint y: 210, endPoint x: 320, endPoint y: 184, distance: 35.7
click at [320, 184] on div "Main content" at bounding box center [381, 176] width 612 height 240
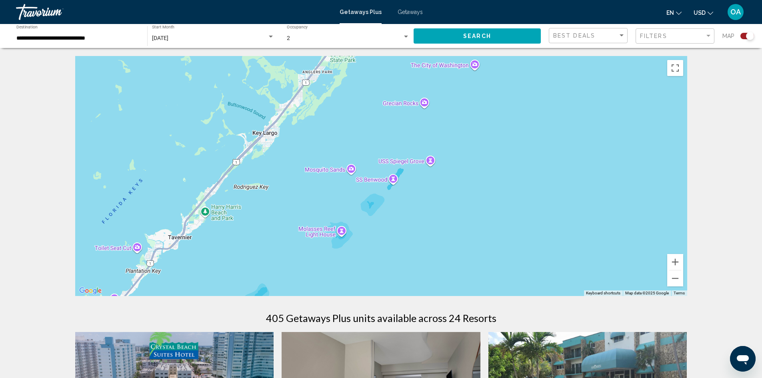
drag, startPoint x: 263, startPoint y: 274, endPoint x: 301, endPoint y: 194, distance: 88.2
click at [301, 194] on div "Main content" at bounding box center [381, 176] width 612 height 240
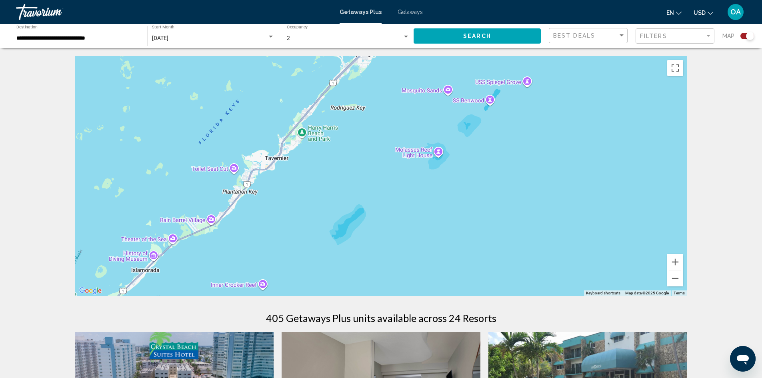
drag, startPoint x: 229, startPoint y: 260, endPoint x: 328, endPoint y: 178, distance: 128.5
click at [328, 178] on div "Main content" at bounding box center [381, 176] width 612 height 240
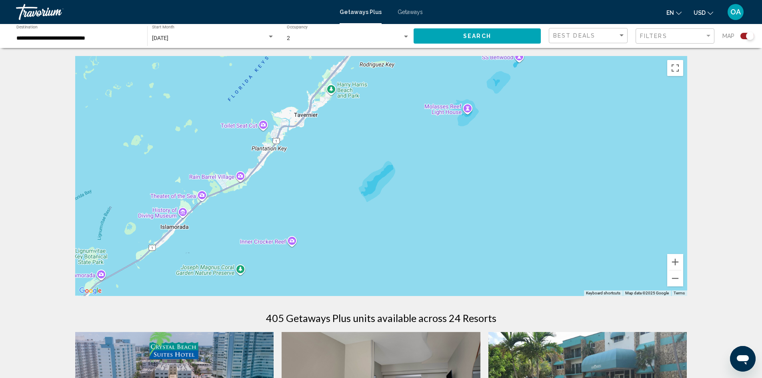
drag, startPoint x: 236, startPoint y: 263, endPoint x: 296, endPoint y: 182, distance: 100.1
click at [296, 182] on div "Main content" at bounding box center [381, 176] width 612 height 240
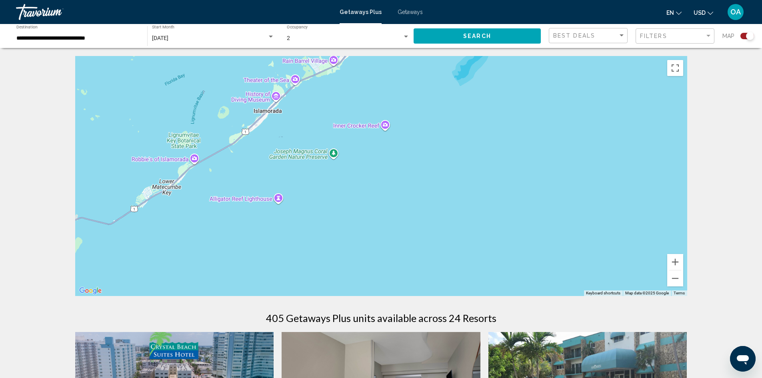
drag, startPoint x: 223, startPoint y: 267, endPoint x: 294, endPoint y: 179, distance: 112.4
click at [294, 178] on div "Main content" at bounding box center [381, 176] width 612 height 240
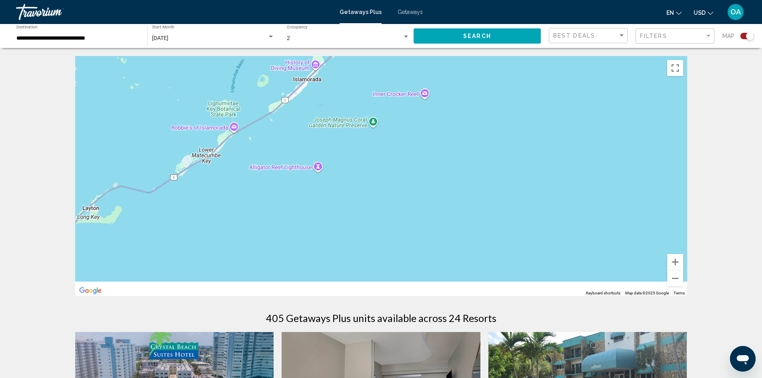
drag, startPoint x: 195, startPoint y: 269, endPoint x: 417, endPoint y: 169, distance: 243.8
click at [417, 169] on div "Main content" at bounding box center [381, 176] width 612 height 240
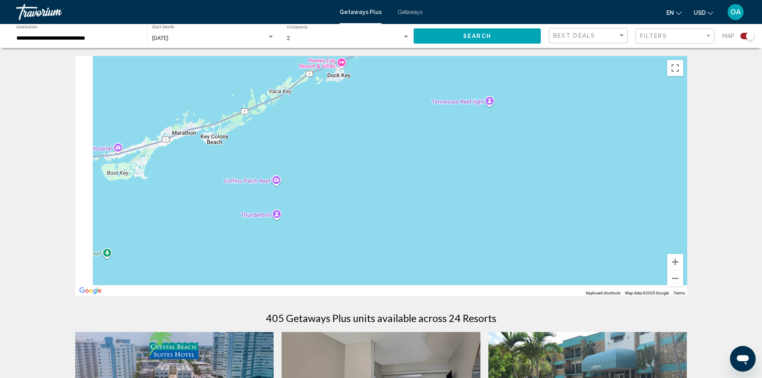
drag, startPoint x: 202, startPoint y: 258, endPoint x: 363, endPoint y: 146, distance: 195.5
click at [363, 146] on div "Main content" at bounding box center [381, 176] width 612 height 240
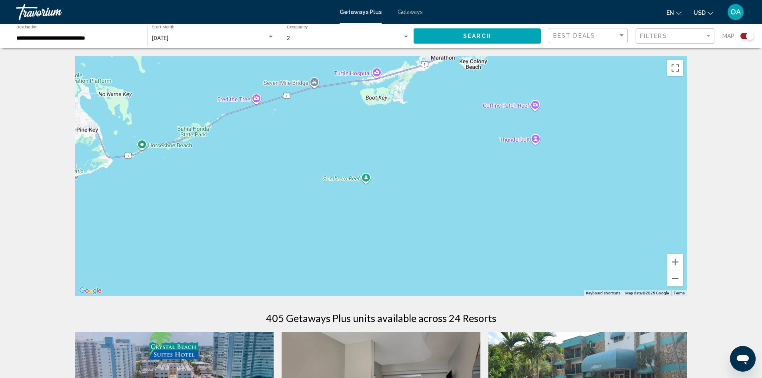
drag, startPoint x: 159, startPoint y: 252, endPoint x: 385, endPoint y: 201, distance: 230.9
click at [392, 192] on div "Main content" at bounding box center [381, 176] width 612 height 240
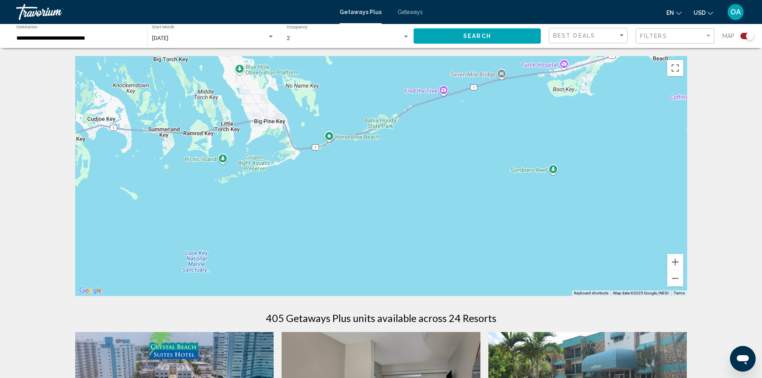
drag, startPoint x: 177, startPoint y: 237, endPoint x: 365, endPoint y: 228, distance: 188.3
click at [365, 228] on div "Main content" at bounding box center [381, 176] width 612 height 240
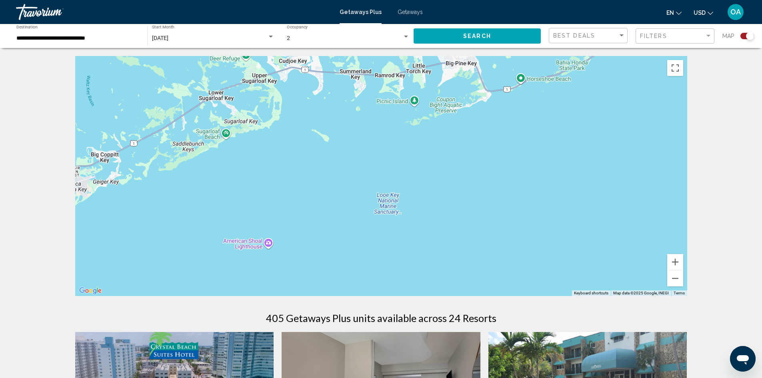
drag, startPoint x: 206, startPoint y: 249, endPoint x: 399, endPoint y: 191, distance: 201.2
click at [399, 191] on div "Main content" at bounding box center [381, 176] width 612 height 240
click at [678, 277] on button "Zoom out" at bounding box center [676, 279] width 16 height 16
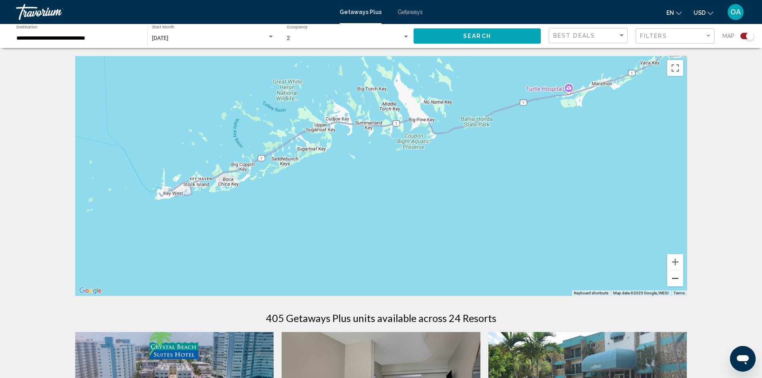
click at [678, 277] on button "Zoom out" at bounding box center [676, 279] width 16 height 16
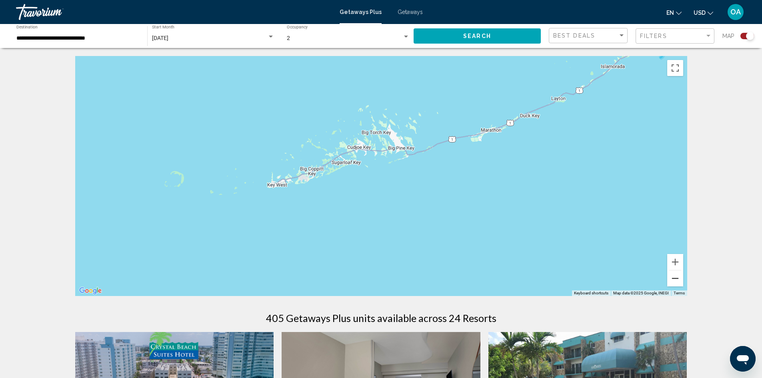
click at [678, 277] on button "Zoom out" at bounding box center [676, 279] width 16 height 16
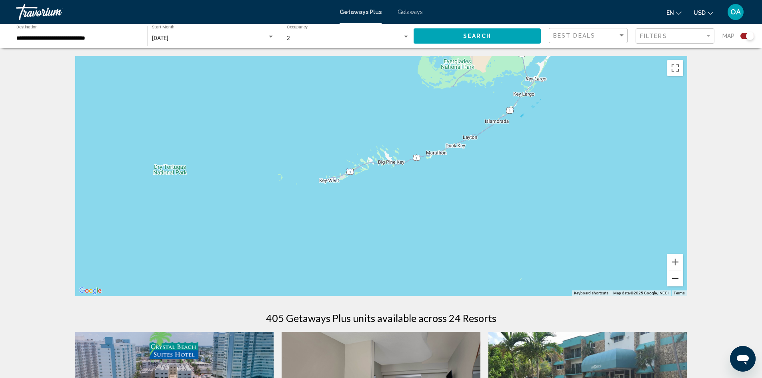
click at [678, 277] on button "Zoom out" at bounding box center [676, 279] width 16 height 16
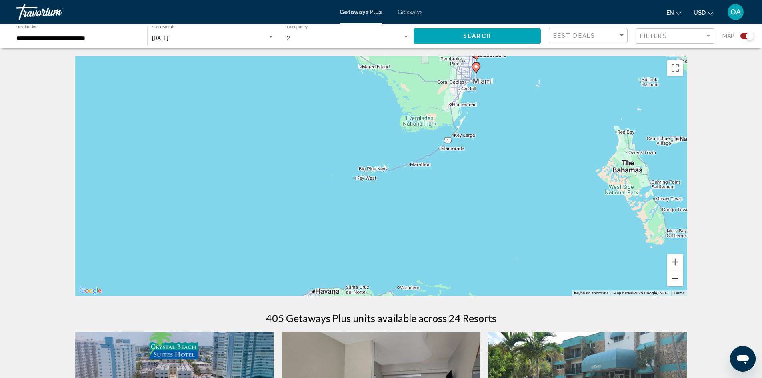
click at [678, 277] on button "Zoom out" at bounding box center [676, 279] width 16 height 16
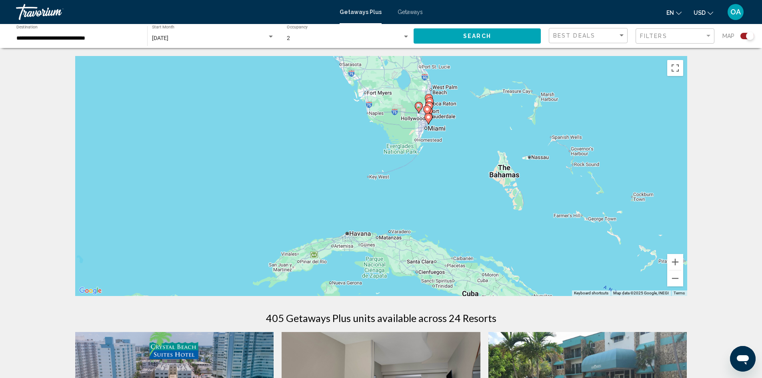
drag, startPoint x: 694, startPoint y: 270, endPoint x: 680, endPoint y: 216, distance: 55.6
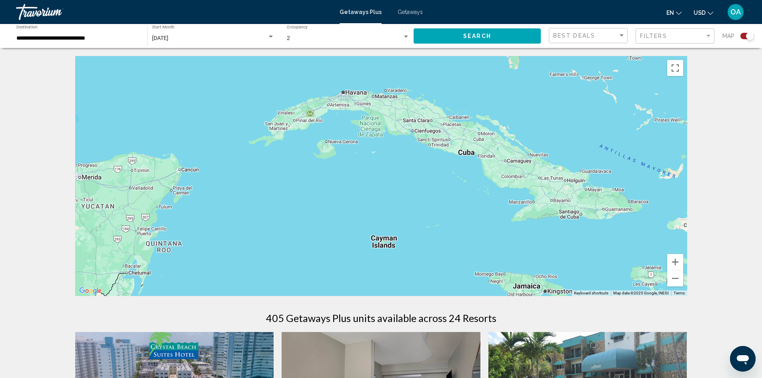
drag, startPoint x: 534, startPoint y: 268, endPoint x: 529, endPoint y: 120, distance: 148.1
click at [529, 120] on div "To activate drag with keyboard, press Alt + Enter. Once in keyboard drag state,…" at bounding box center [381, 176] width 612 height 240
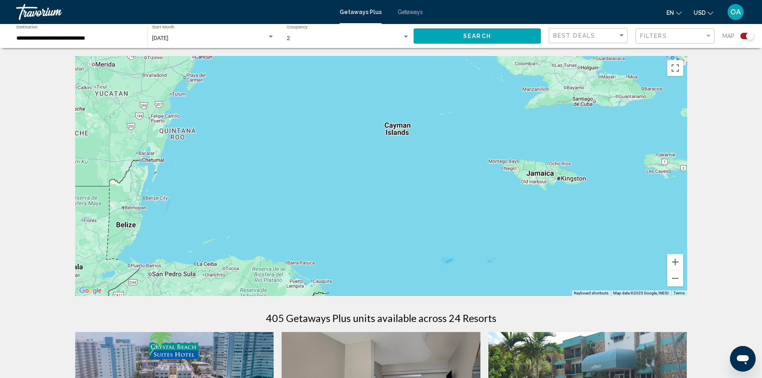
drag, startPoint x: 230, startPoint y: 269, endPoint x: 245, endPoint y: 166, distance: 103.5
click at [245, 166] on div "Main content" at bounding box center [381, 176] width 612 height 240
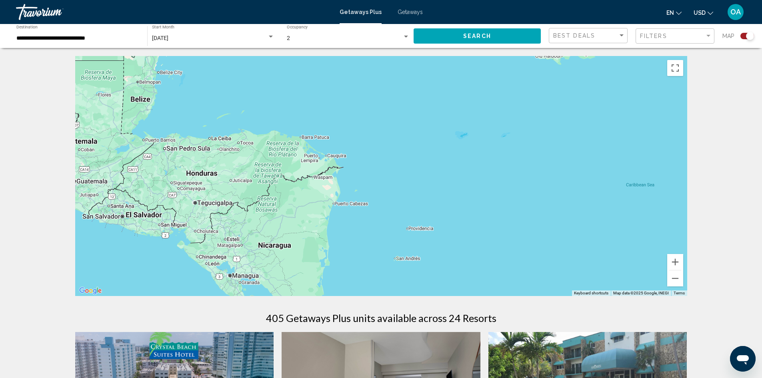
drag, startPoint x: 383, startPoint y: 285, endPoint x: 397, endPoint y: 114, distance: 171.8
click at [397, 114] on div "Main content" at bounding box center [381, 176] width 612 height 240
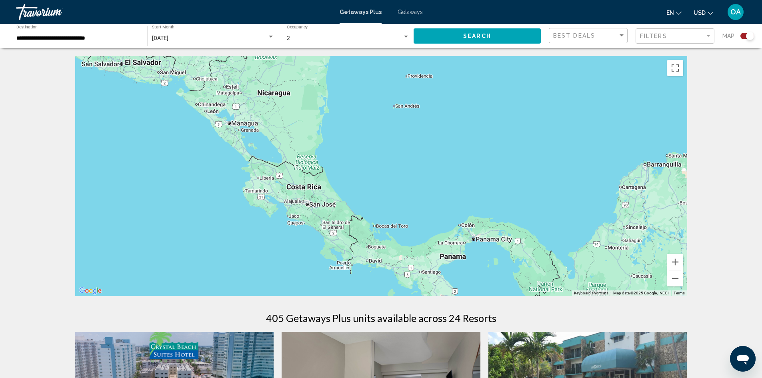
drag, startPoint x: 373, startPoint y: 240, endPoint x: 374, endPoint y: 130, distance: 109.7
click at [374, 130] on div "Main content" at bounding box center [381, 176] width 612 height 240
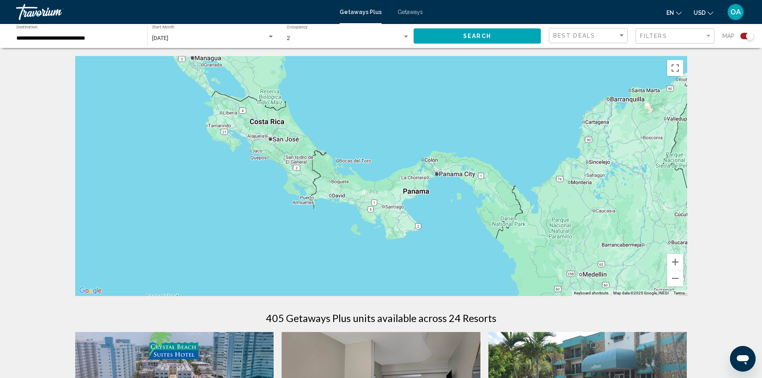
drag, startPoint x: 413, startPoint y: 262, endPoint x: 375, endPoint y: 194, distance: 77.6
click at [375, 194] on div "Main content" at bounding box center [381, 176] width 612 height 240
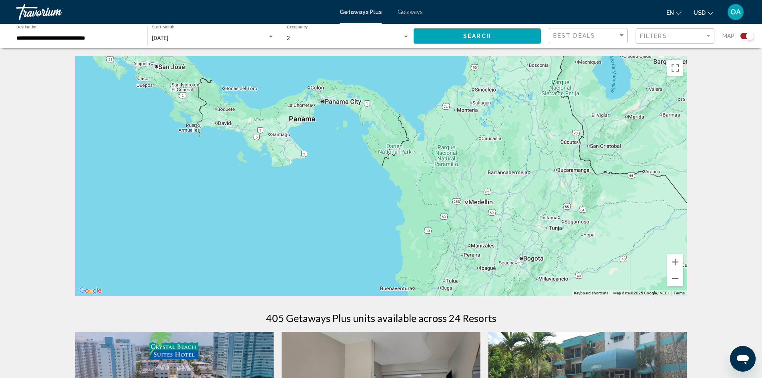
drag, startPoint x: 427, startPoint y: 253, endPoint x: 313, endPoint y: 180, distance: 135.5
click at [313, 180] on div "Main content" at bounding box center [381, 176] width 612 height 240
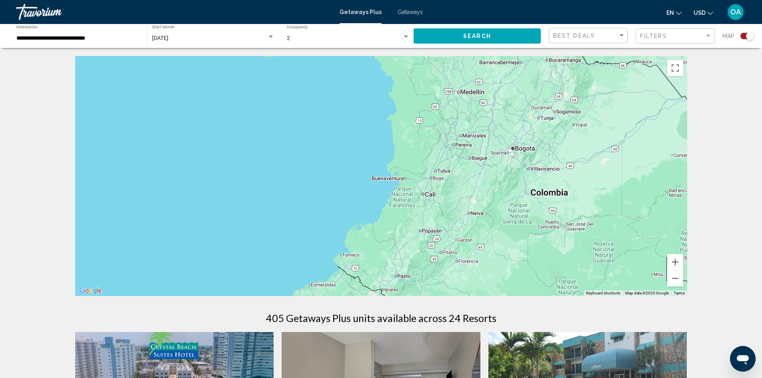
drag, startPoint x: 359, startPoint y: 238, endPoint x: 353, endPoint y: 126, distance: 112.6
click at [353, 126] on div "Main content" at bounding box center [381, 176] width 612 height 240
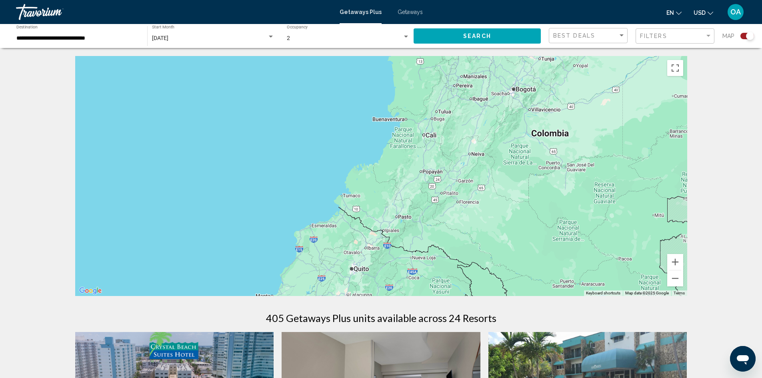
drag, startPoint x: 360, startPoint y: 243, endPoint x: 362, endPoint y: 124, distance: 118.9
click at [362, 124] on div "Main content" at bounding box center [381, 176] width 612 height 240
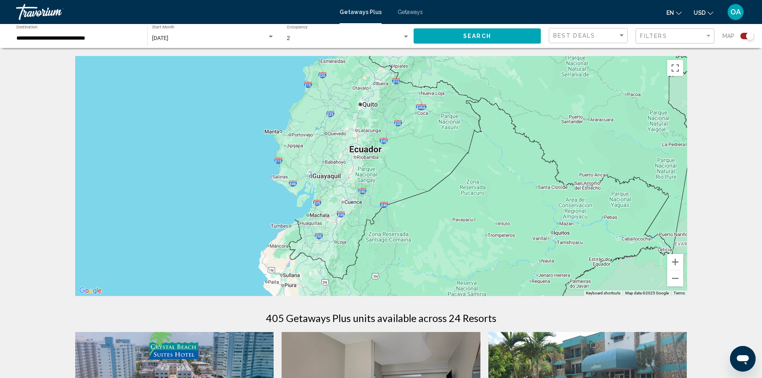
drag, startPoint x: 357, startPoint y: 263, endPoint x: 369, endPoint y: 165, distance: 98.7
click at [369, 159] on div "Main content" at bounding box center [381, 176] width 612 height 240
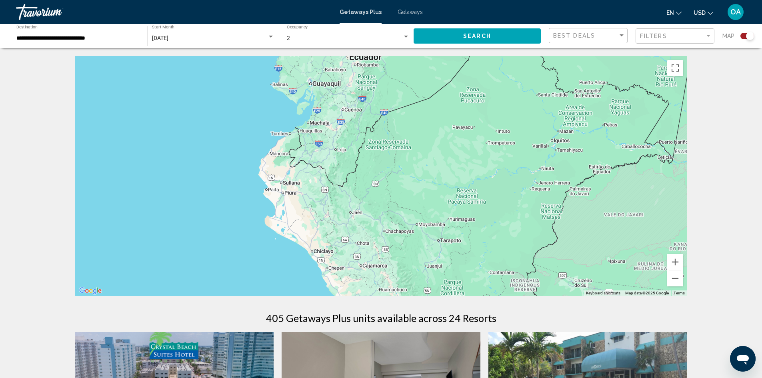
drag, startPoint x: 369, startPoint y: 262, endPoint x: 365, endPoint y: 146, distance: 115.7
click at [366, 145] on div "Main content" at bounding box center [381, 176] width 612 height 240
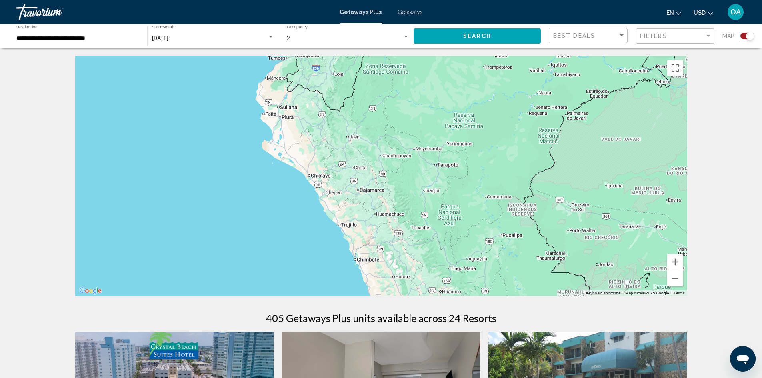
drag, startPoint x: 384, startPoint y: 240, endPoint x: 389, endPoint y: 184, distance: 56.3
click at [385, 213] on div "Main content" at bounding box center [381, 176] width 612 height 240
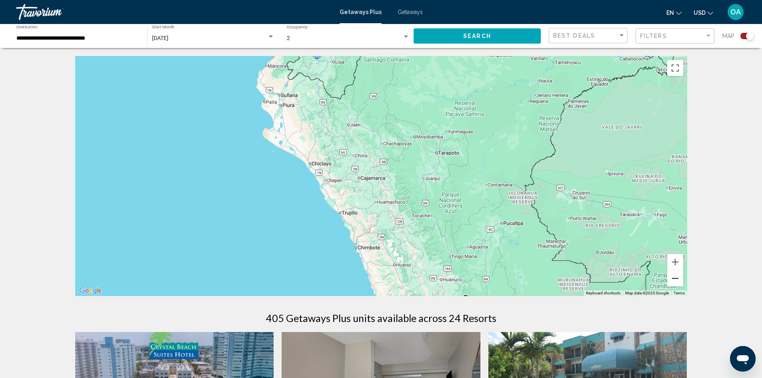
click at [679, 282] on button "Zoom out" at bounding box center [676, 279] width 16 height 16
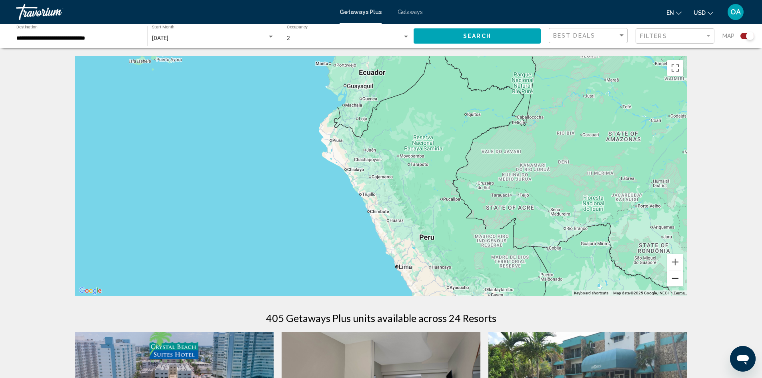
click at [679, 282] on button "Zoom out" at bounding box center [676, 279] width 16 height 16
